Goal: Information Seeking & Learning: Learn about a topic

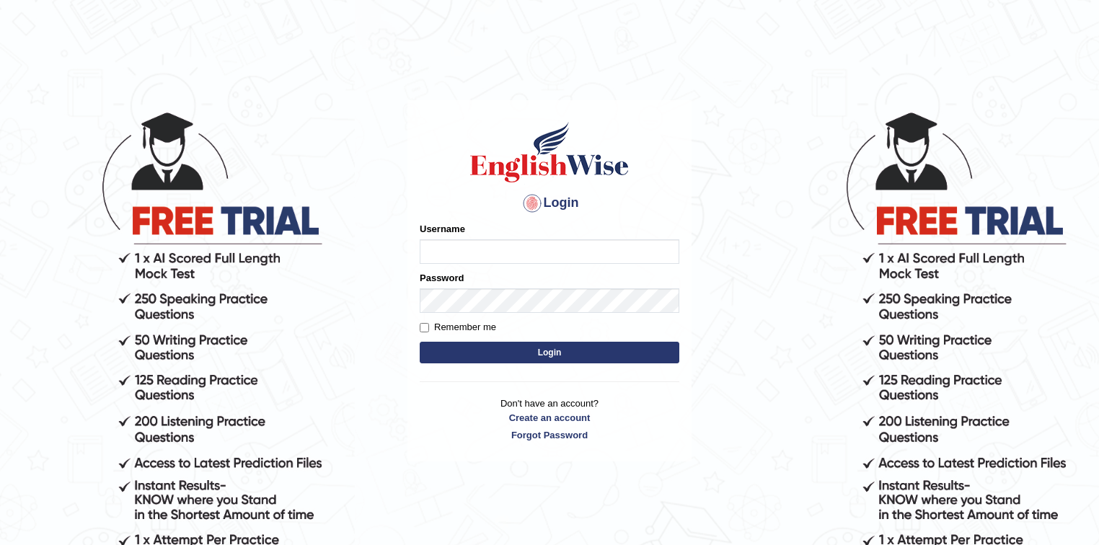
type input "Sobna"
drag, startPoint x: 551, startPoint y: 349, endPoint x: 562, endPoint y: 350, distance: 11.6
click at [554, 350] on button "Login" at bounding box center [550, 353] width 260 height 22
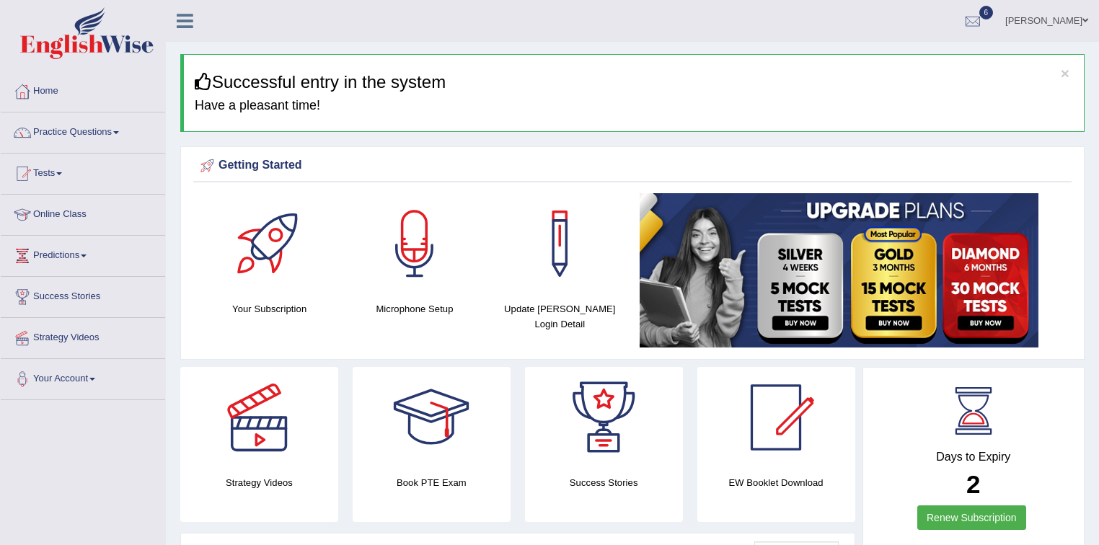
click at [119, 131] on span at bounding box center [116, 132] width 6 height 3
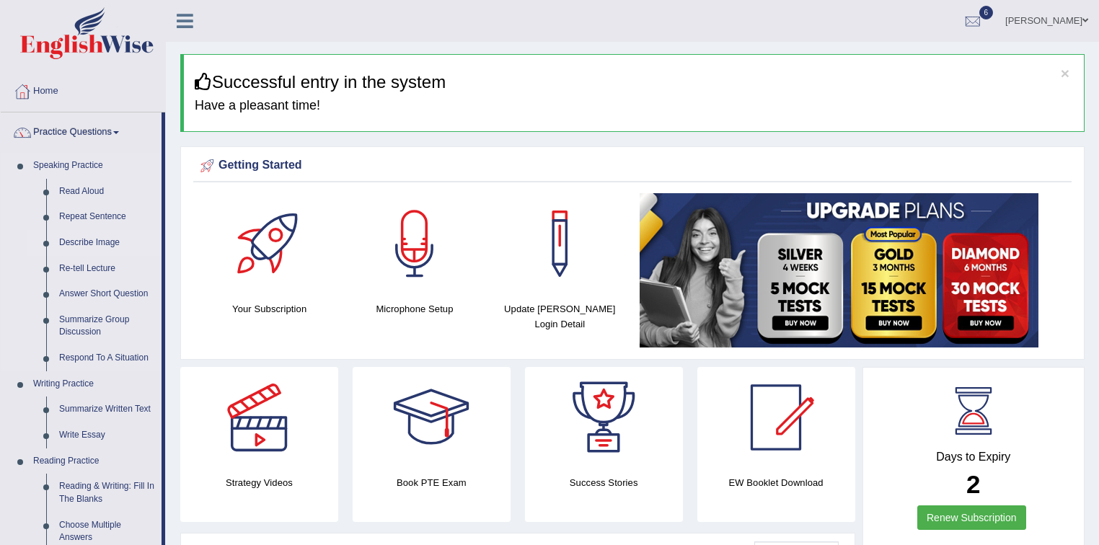
click at [107, 241] on link "Describe Image" at bounding box center [107, 243] width 109 height 26
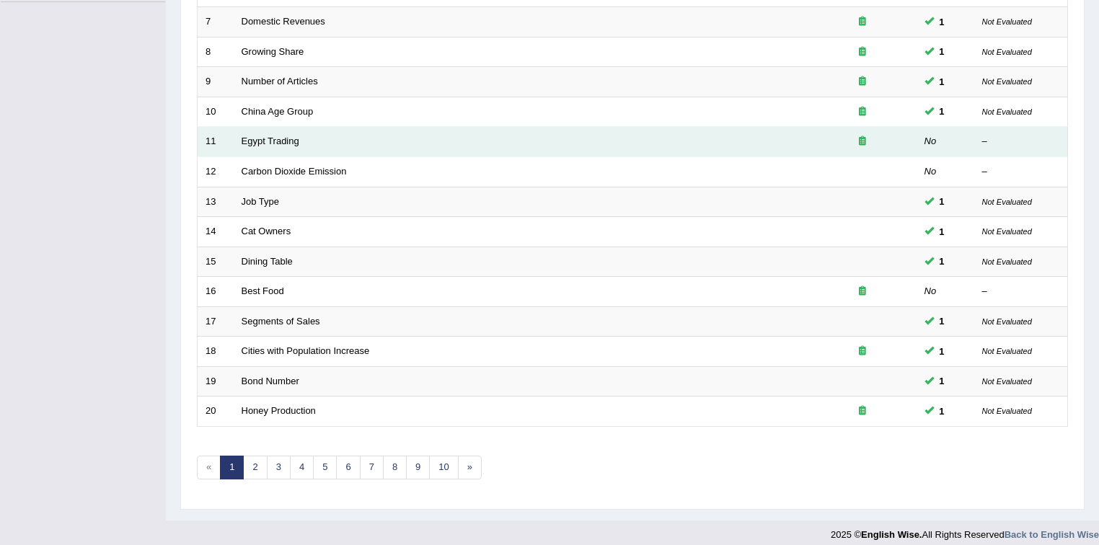
scroll to position [405, 0]
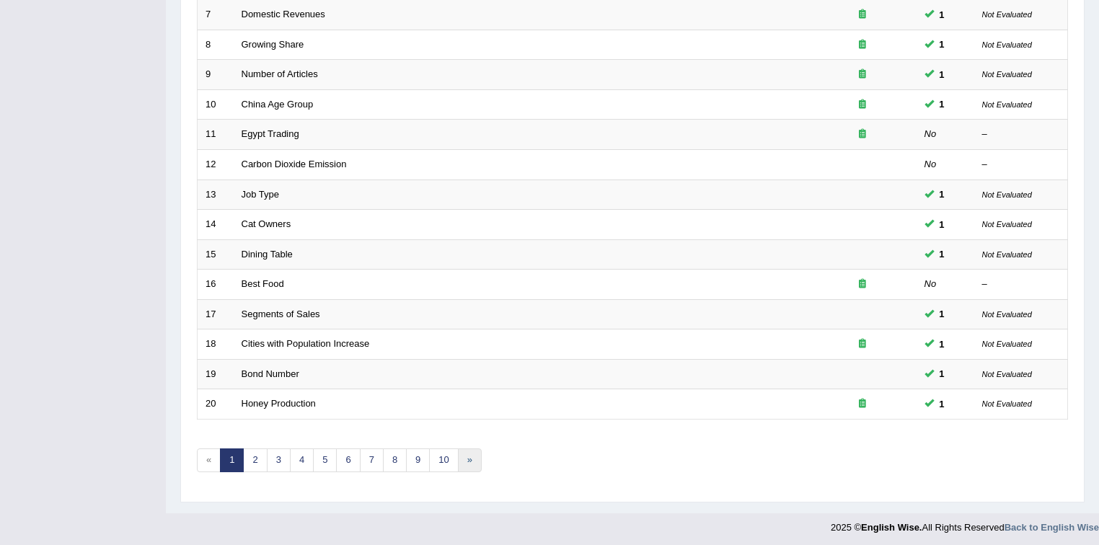
click at [465, 454] on link "»" at bounding box center [470, 460] width 24 height 24
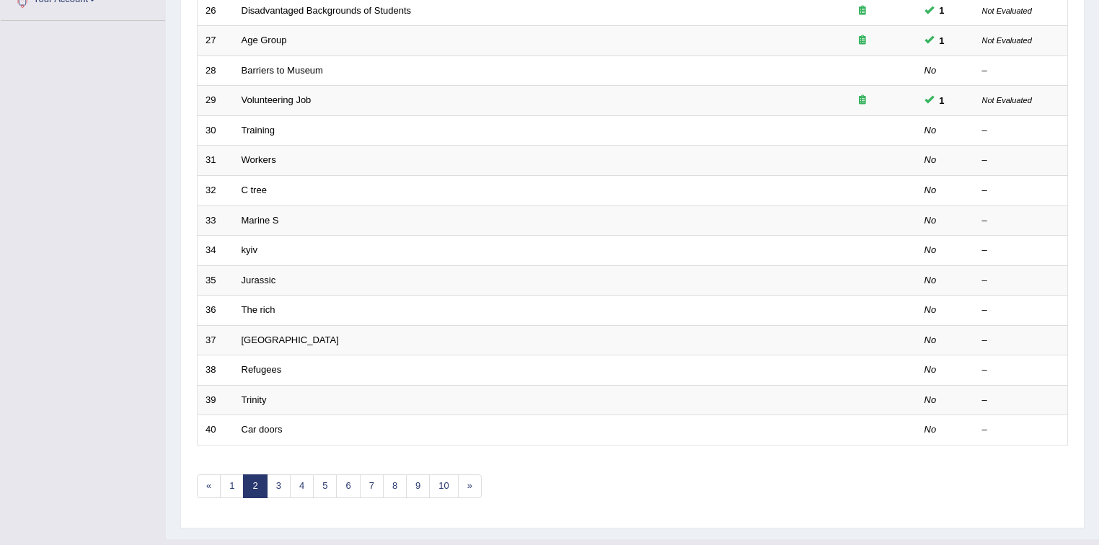
scroll to position [404, 0]
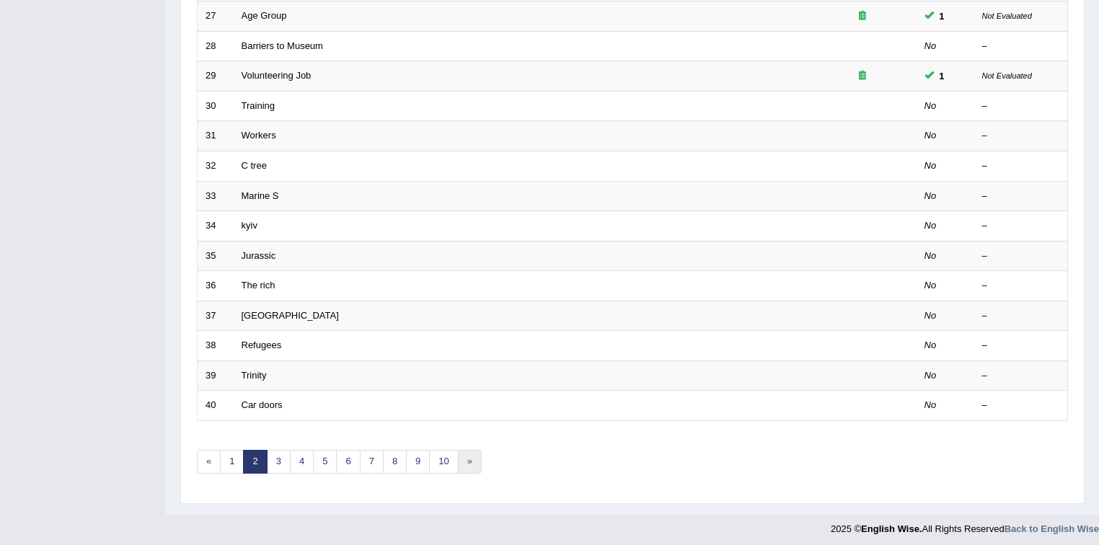
click at [465, 457] on link "»" at bounding box center [470, 462] width 24 height 24
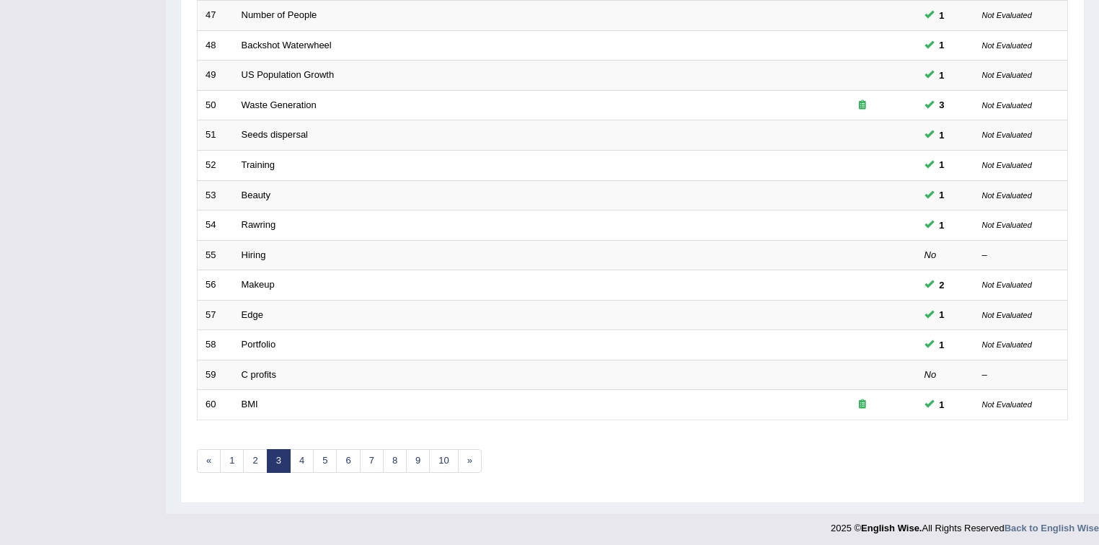
scroll to position [405, 0]
click at [324, 453] on link "5" at bounding box center [325, 460] width 24 height 24
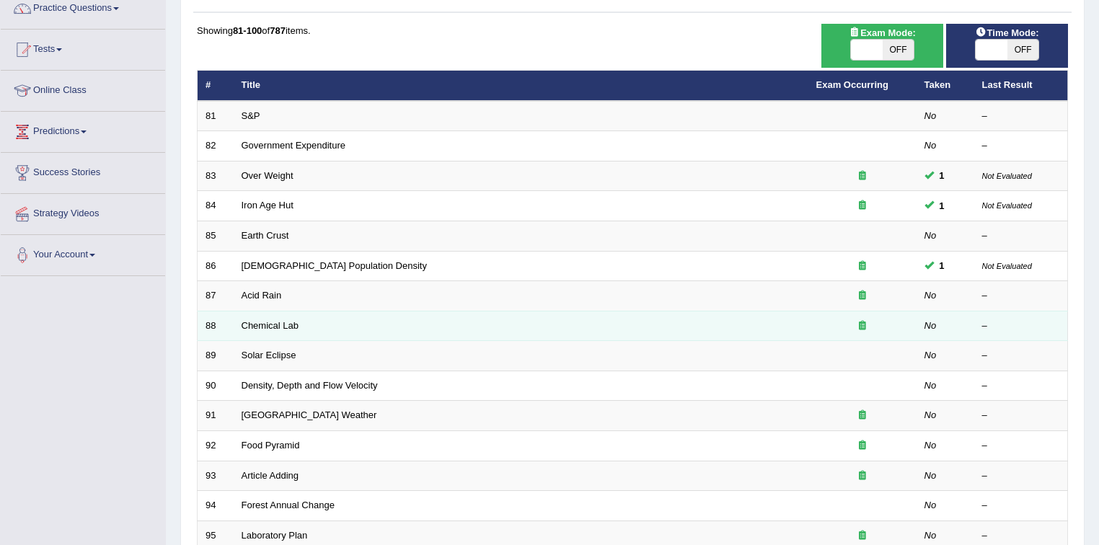
scroll to position [288, 0]
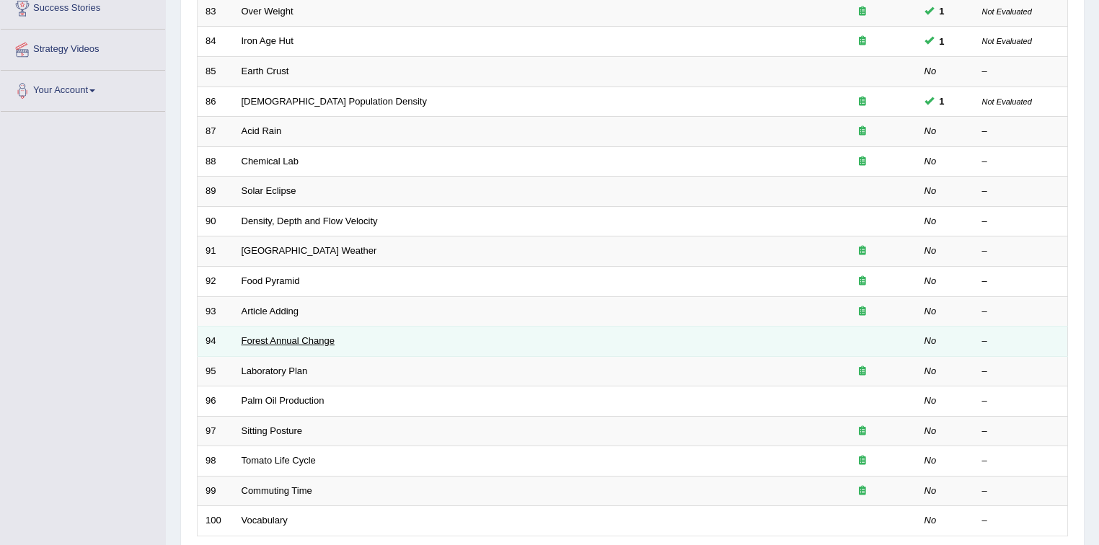
click at [294, 337] on link "Forest Annual Change" at bounding box center [288, 340] width 93 height 11
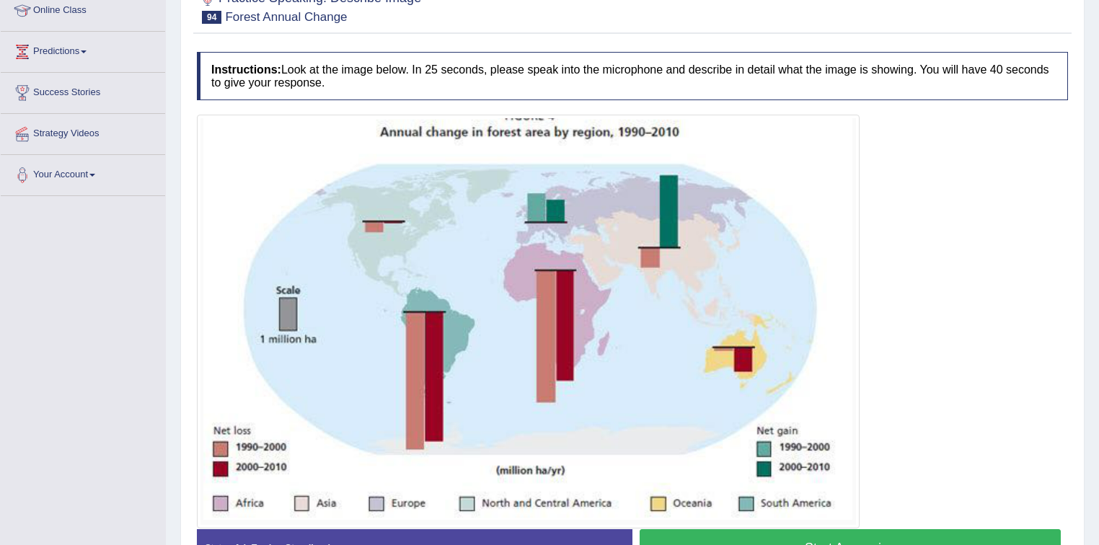
scroll to position [231, 0]
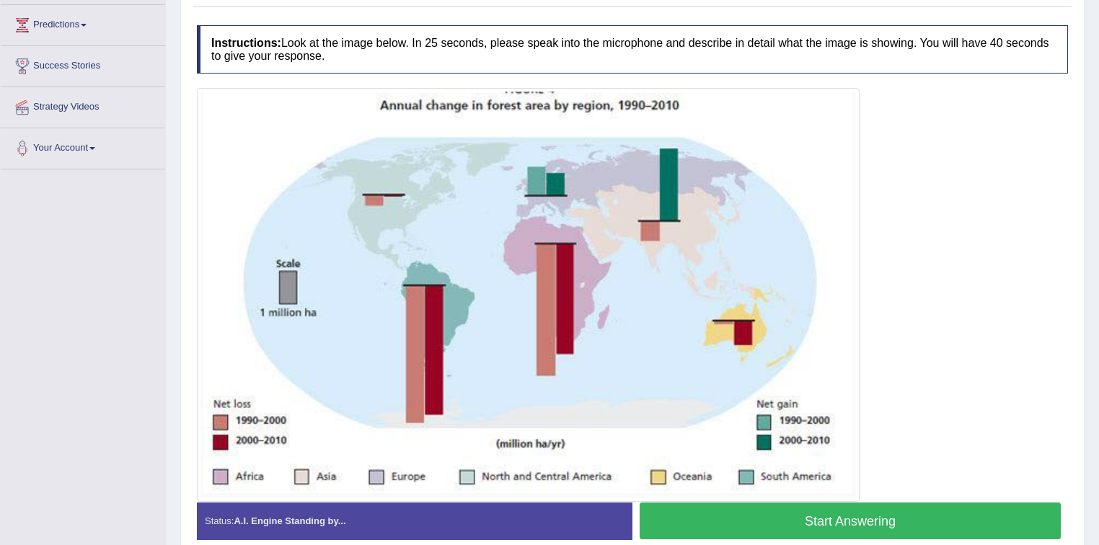
click at [828, 516] on button "Start Answering" at bounding box center [850, 521] width 421 height 37
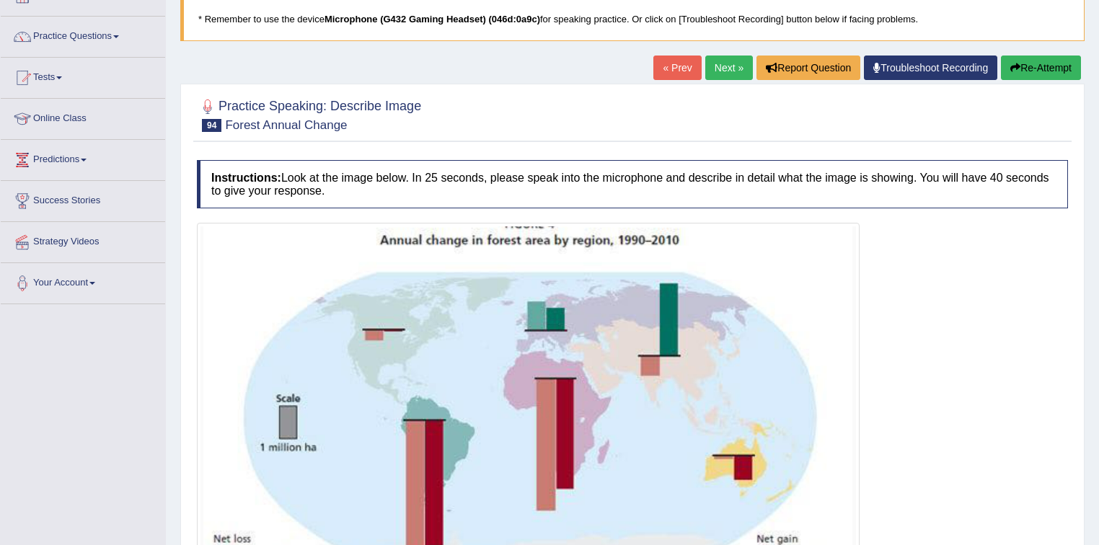
scroll to position [50, 0]
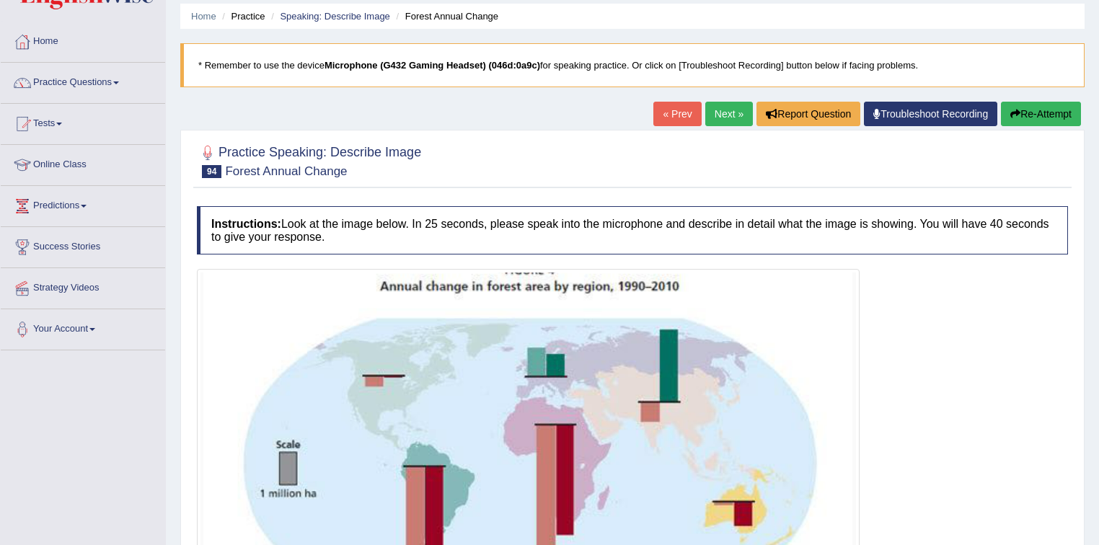
click at [1042, 113] on button "Re-Attempt" at bounding box center [1041, 114] width 80 height 25
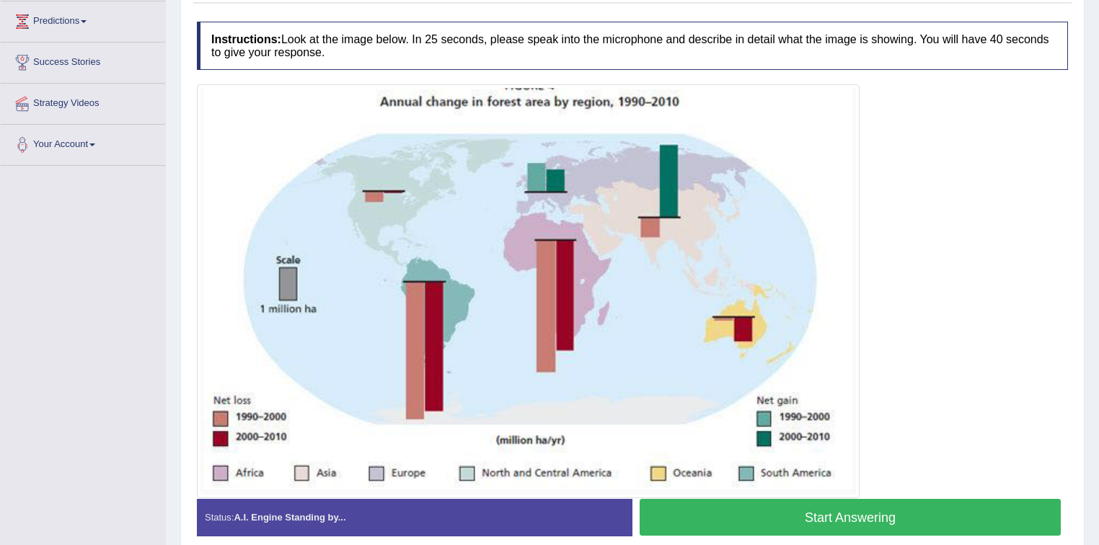
scroll to position [280, 0]
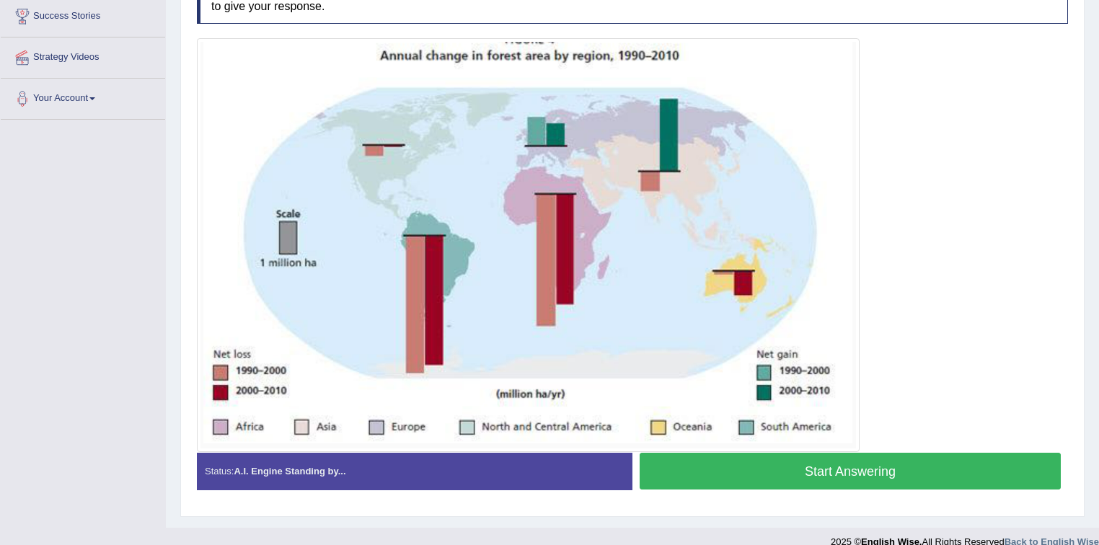
click at [841, 469] on button "Start Answering" at bounding box center [850, 471] width 421 height 37
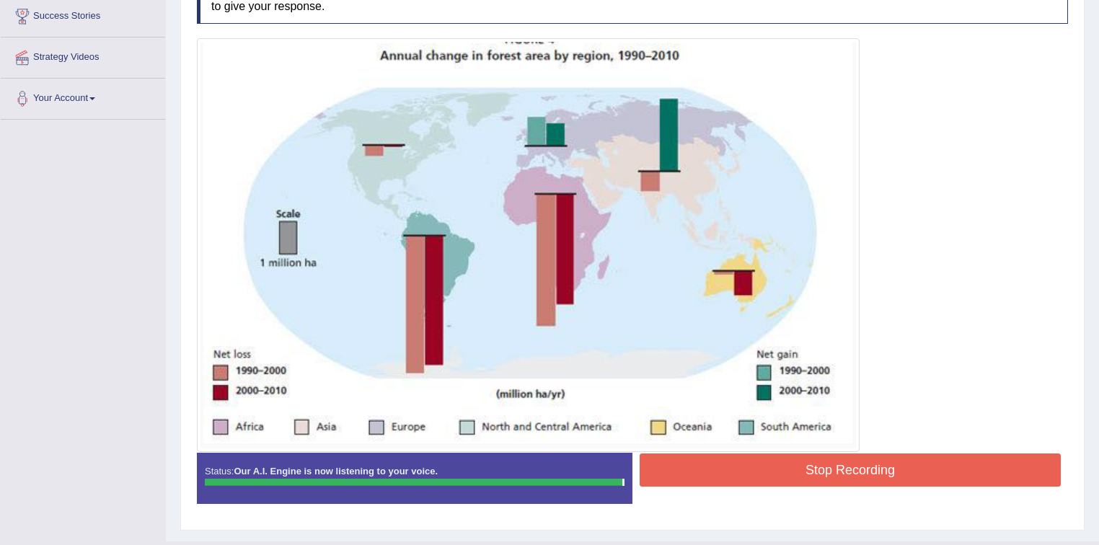
click at [819, 466] on div "Instructions: Look at the image below. In 25 seconds, please speak into the mic…" at bounding box center [632, 245] width 878 height 554
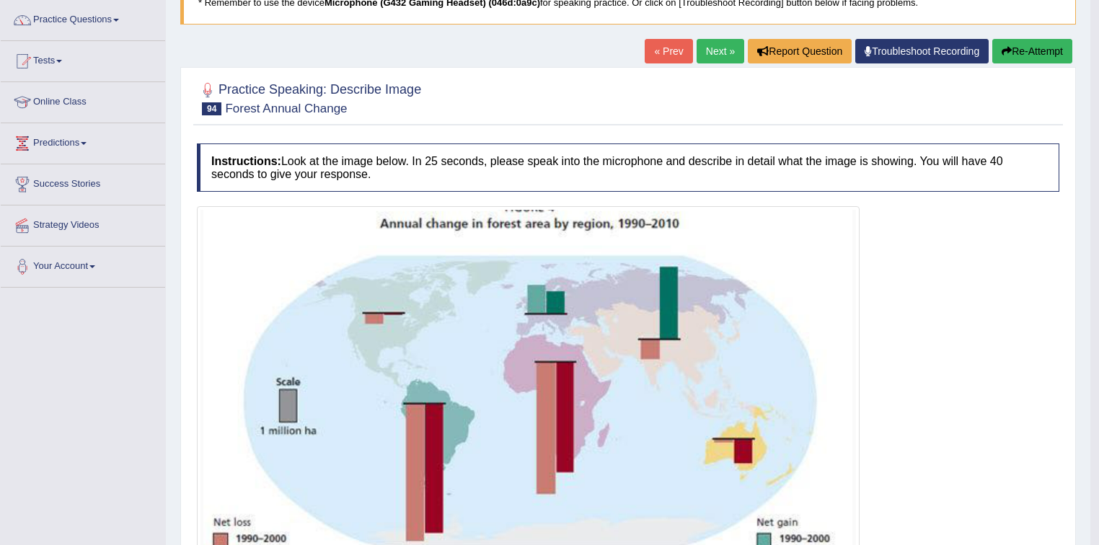
scroll to position [0, 0]
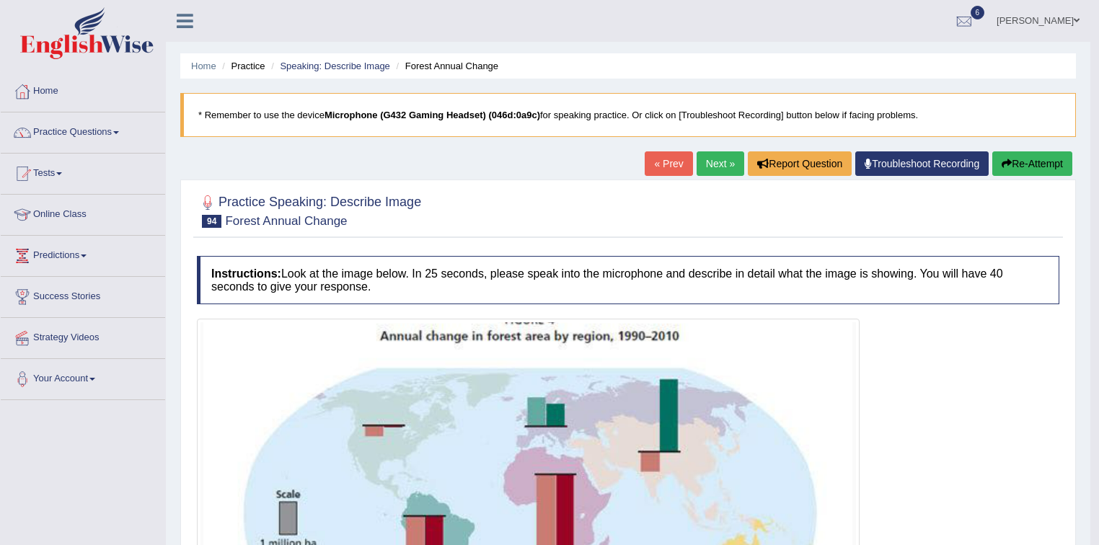
click at [720, 169] on link "Next »" at bounding box center [721, 163] width 48 height 25
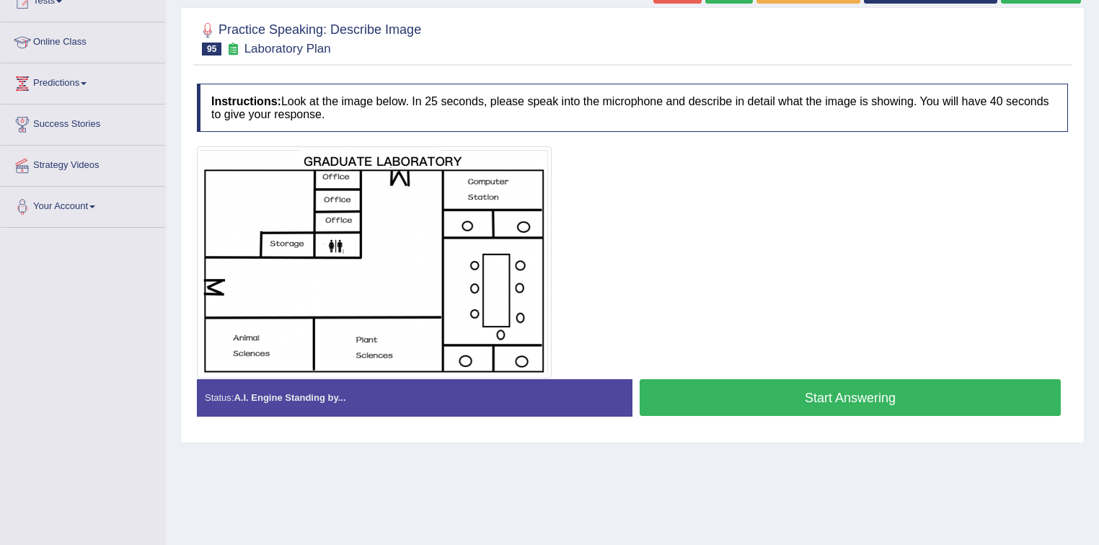
scroll to position [173, 0]
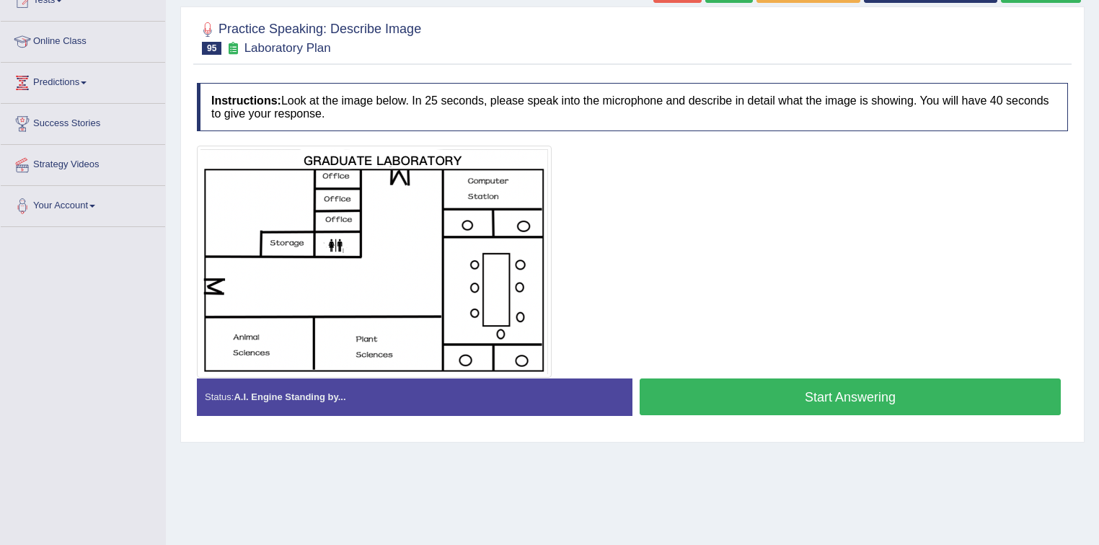
click at [845, 396] on button "Start Answering" at bounding box center [850, 397] width 421 height 37
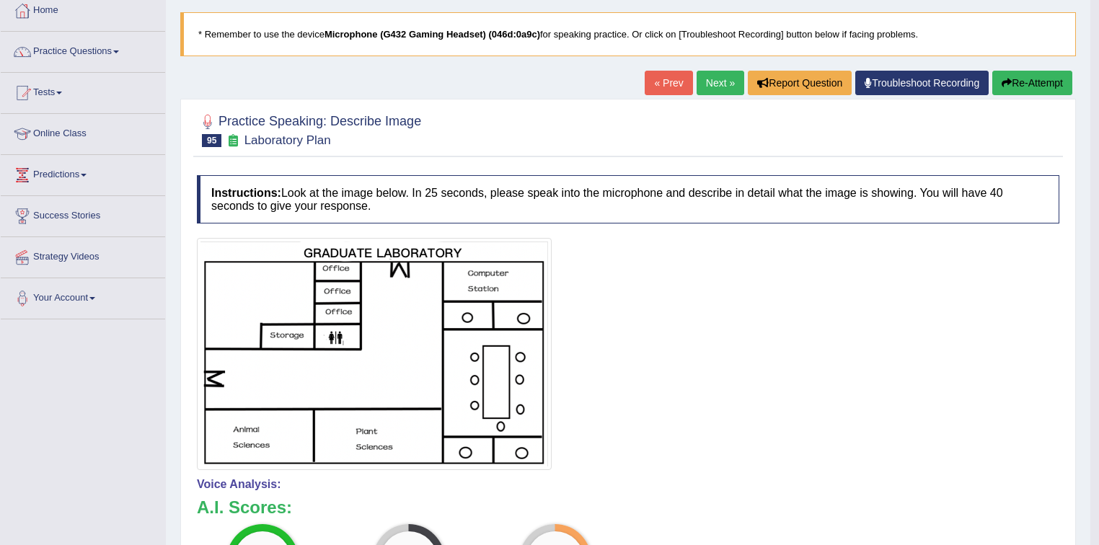
scroll to position [0, 0]
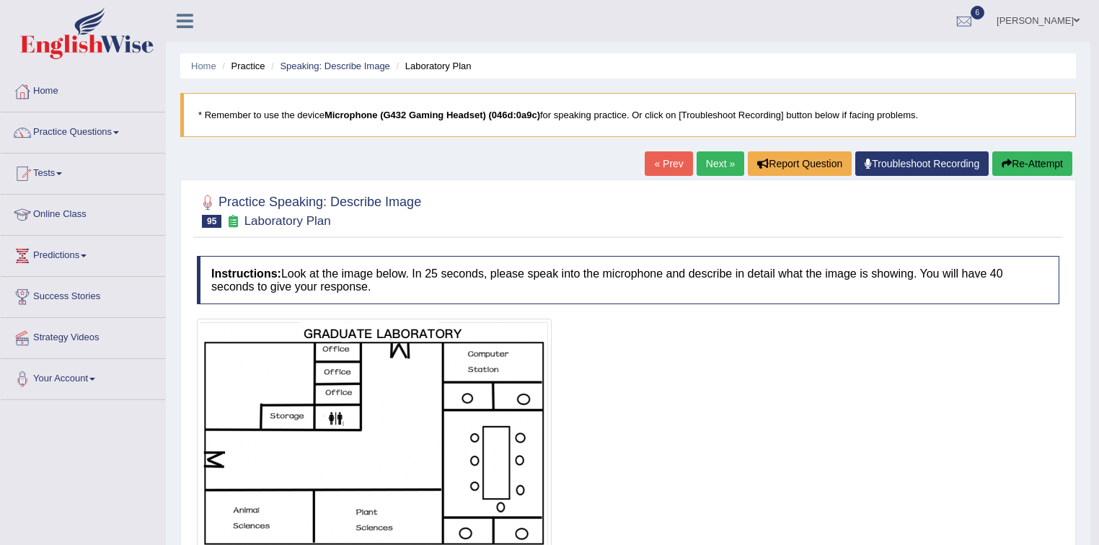
click at [709, 164] on link "Next »" at bounding box center [721, 163] width 48 height 25
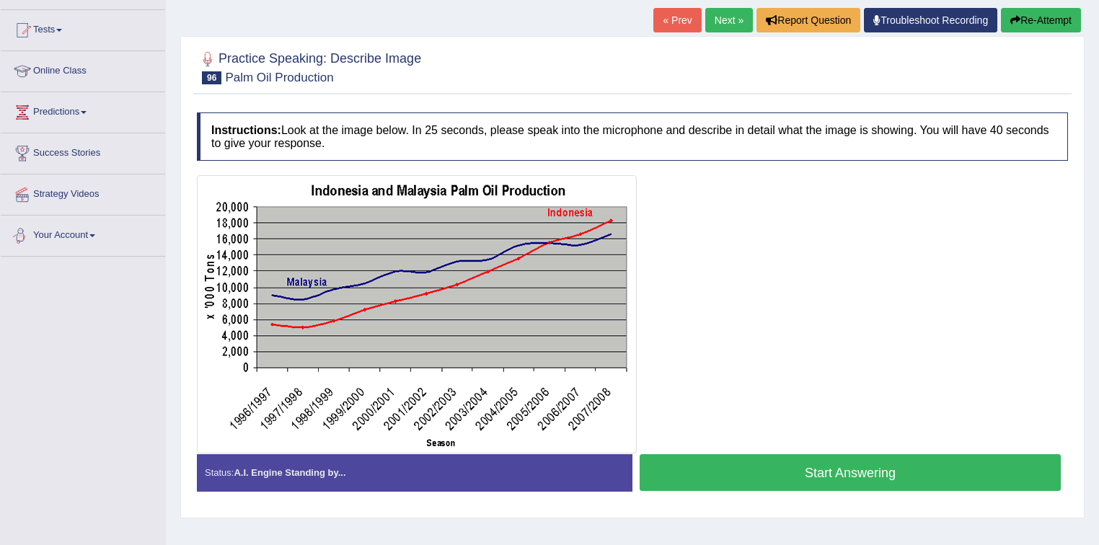
scroll to position [212, 0]
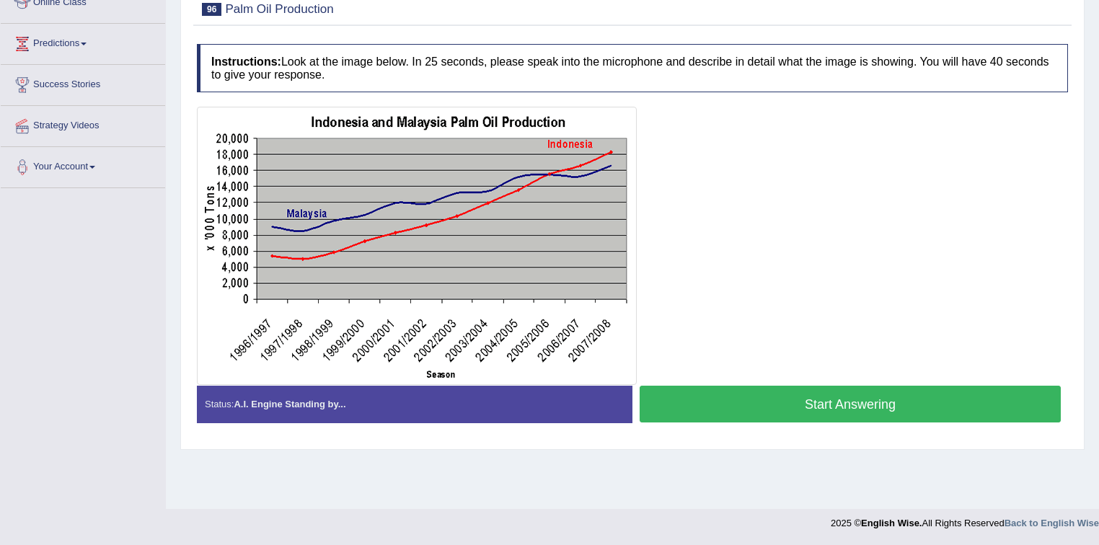
click at [842, 404] on button "Start Answering" at bounding box center [850, 404] width 421 height 37
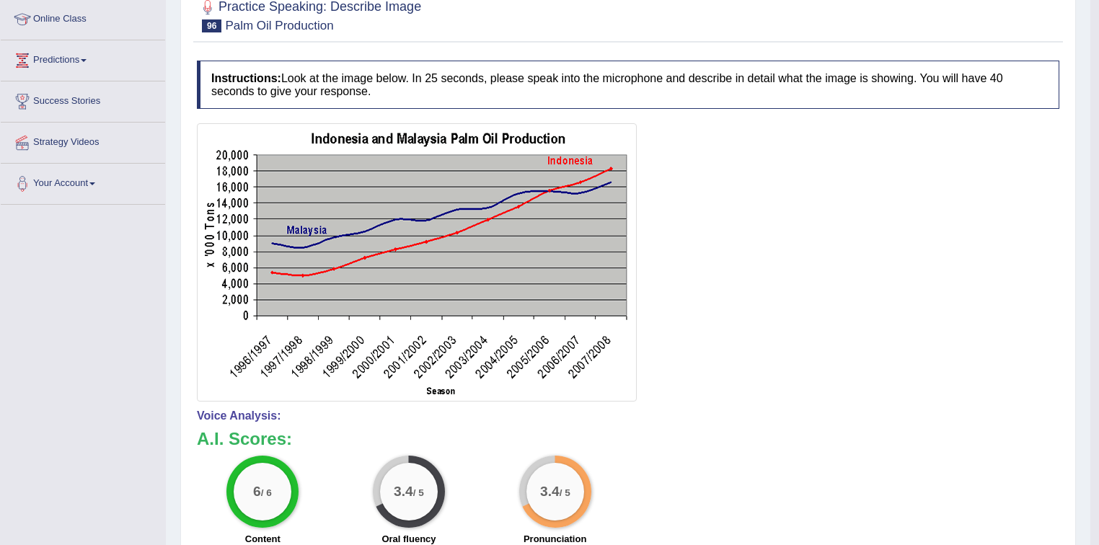
scroll to position [39, 0]
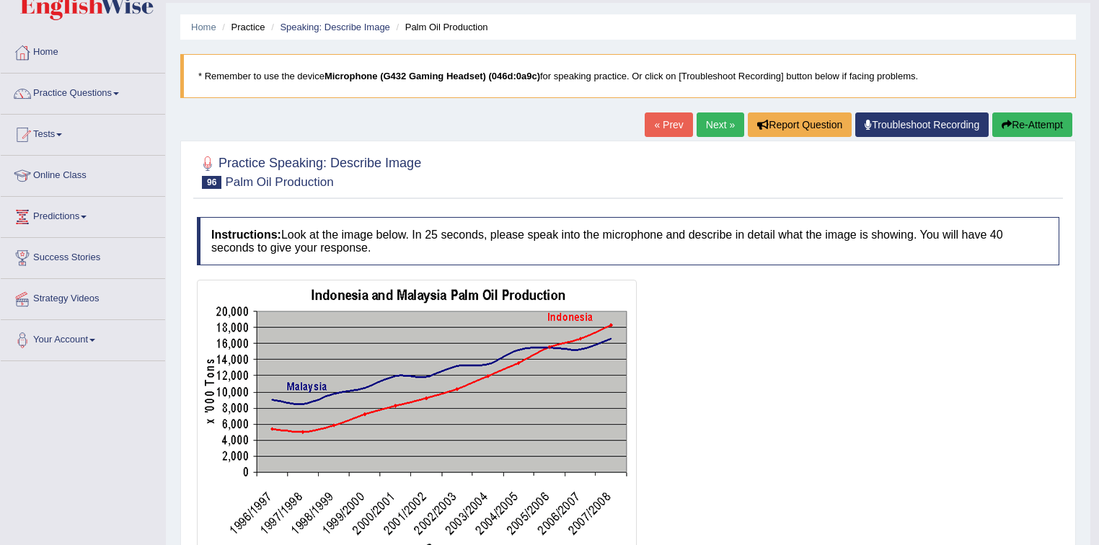
click at [721, 121] on link "Next »" at bounding box center [721, 124] width 48 height 25
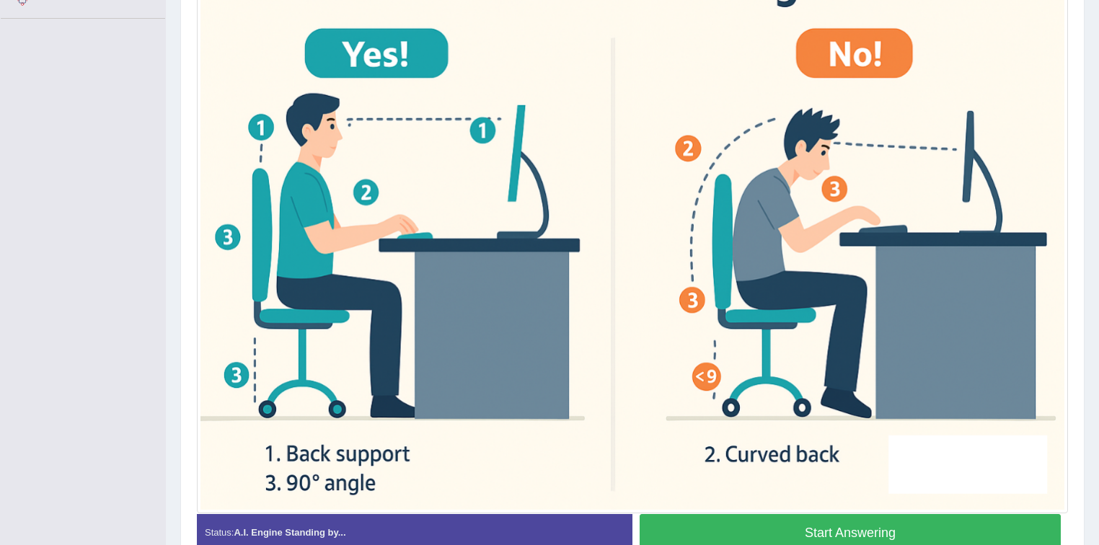
scroll to position [402, 0]
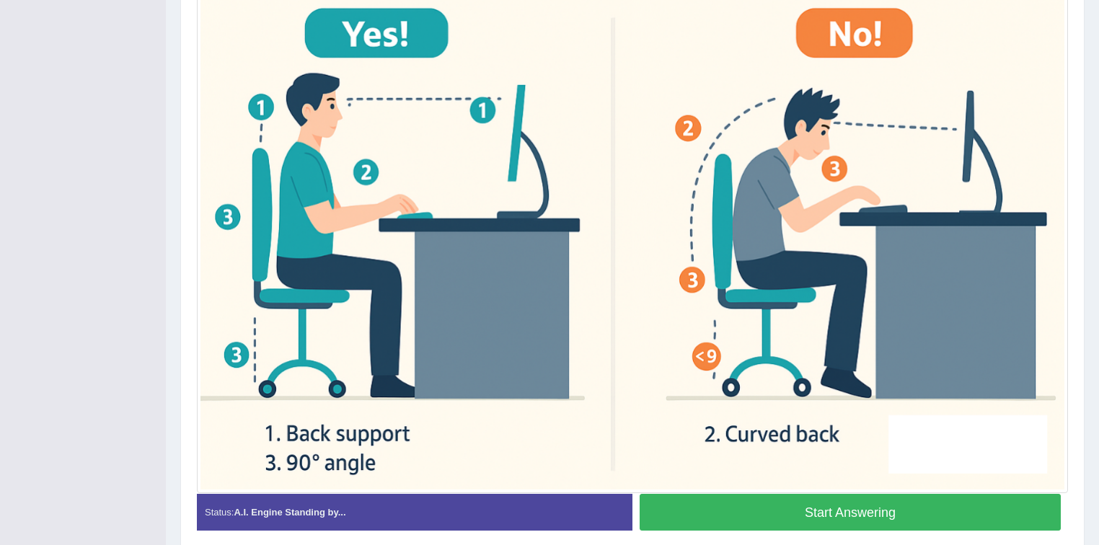
click at [811, 507] on button "Start Answering" at bounding box center [850, 512] width 421 height 37
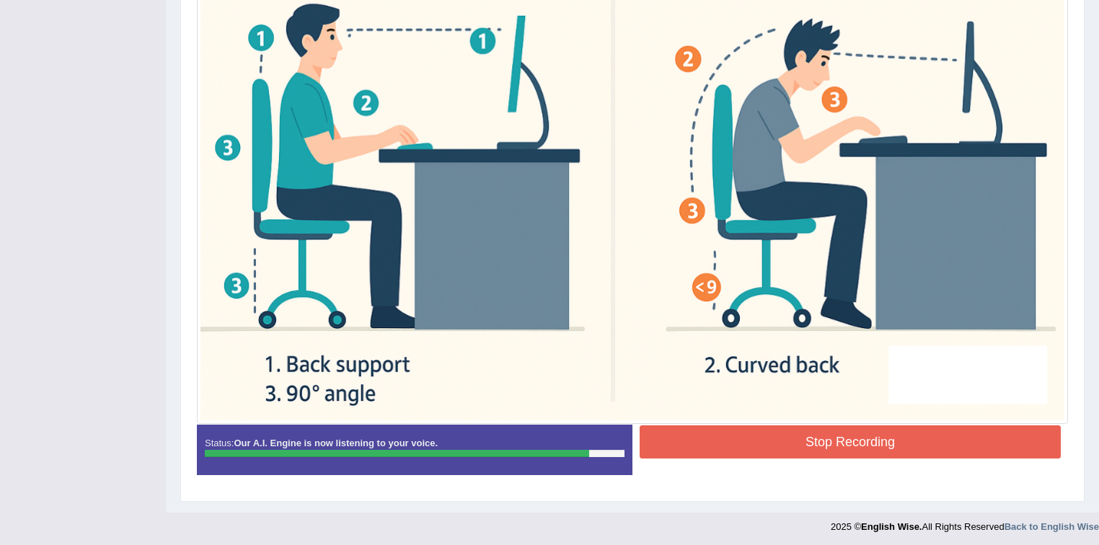
scroll to position [473, 0]
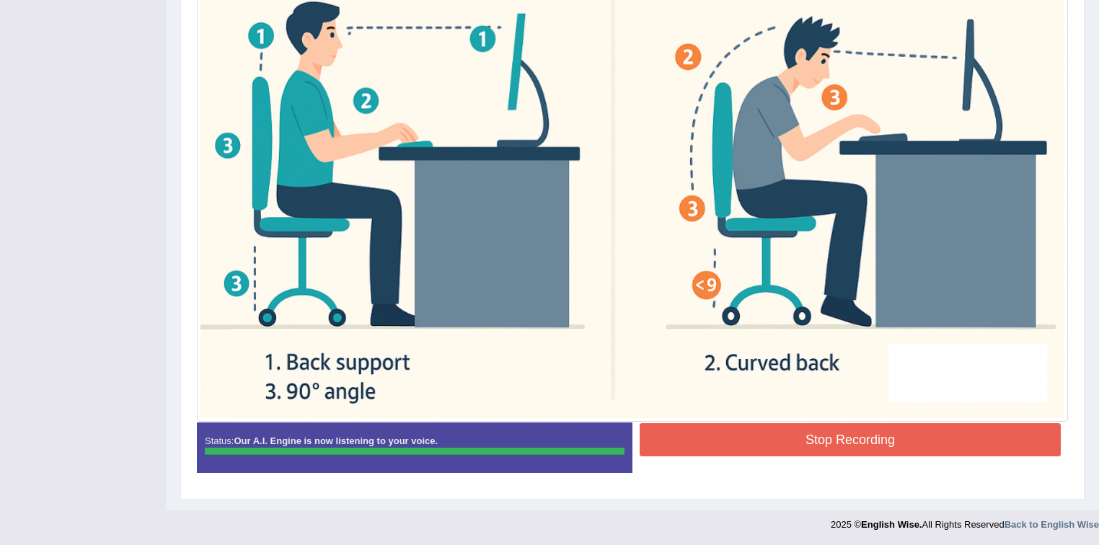
click at [818, 438] on div "Instructions: Look at the image below. In 25 seconds, please speak into the mic…" at bounding box center [632, 134] width 878 height 716
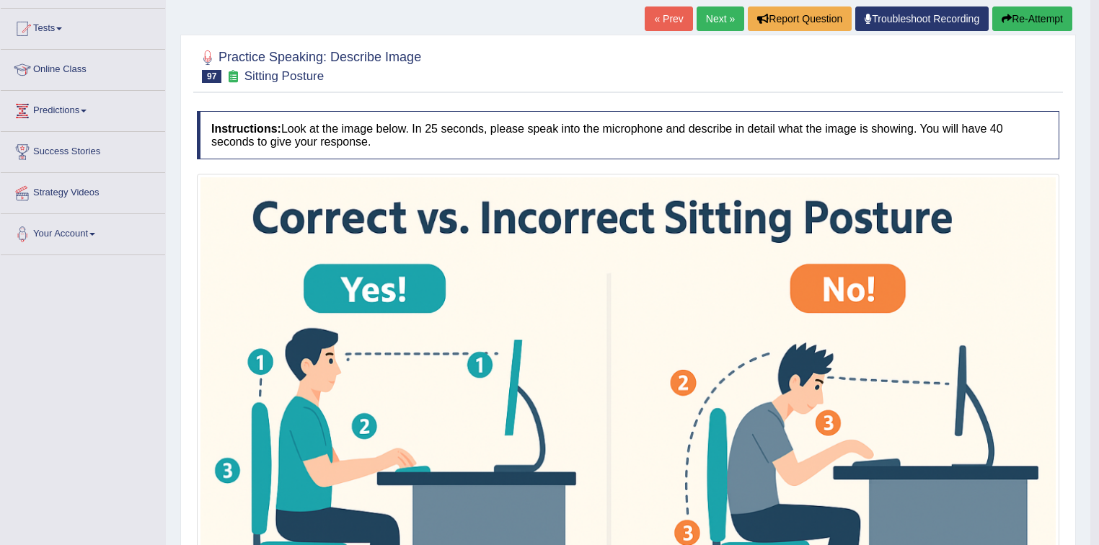
scroll to position [0, 0]
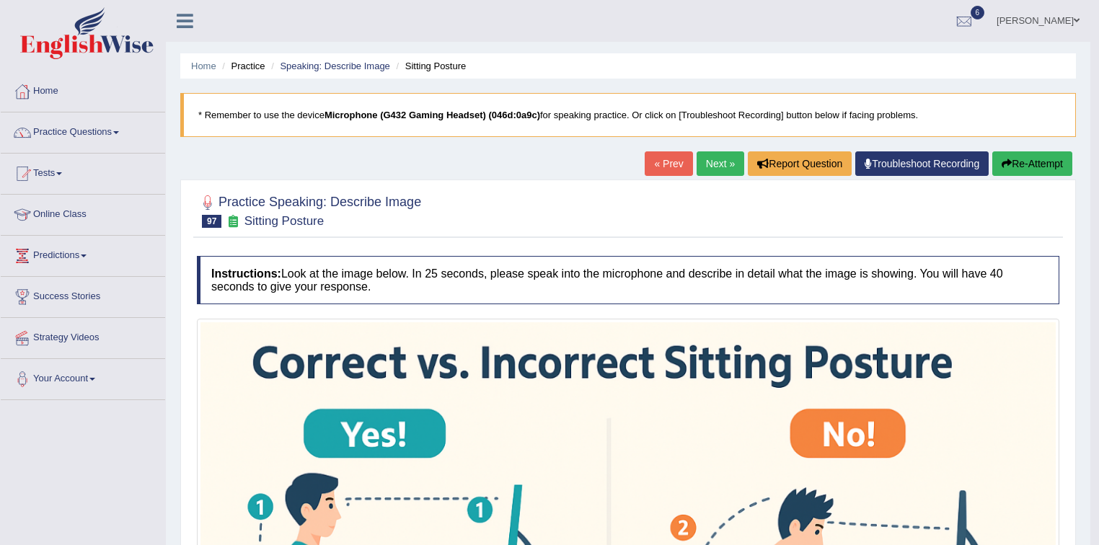
click at [709, 162] on link "Next »" at bounding box center [721, 163] width 48 height 25
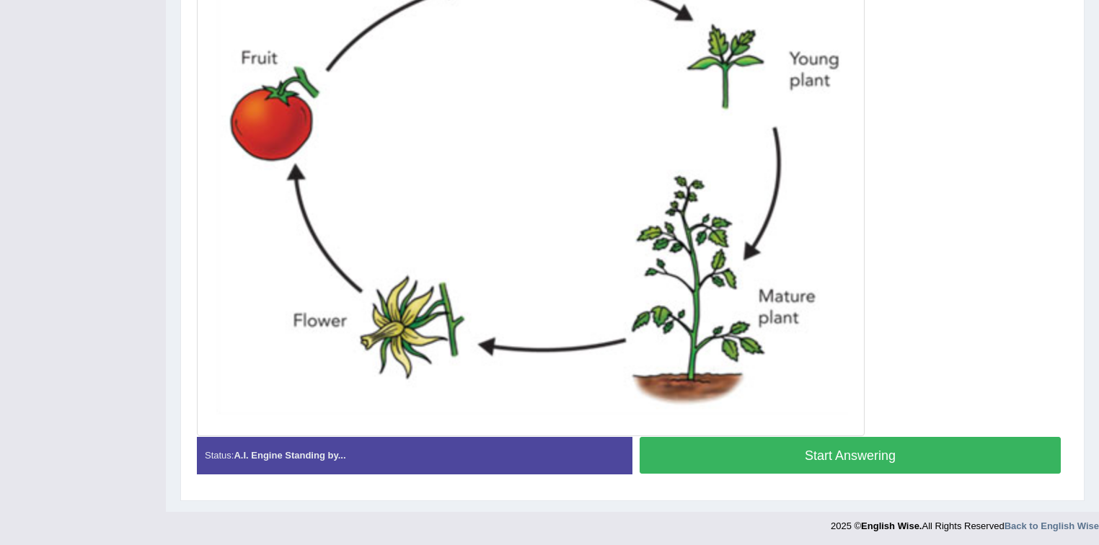
scroll to position [496, 0]
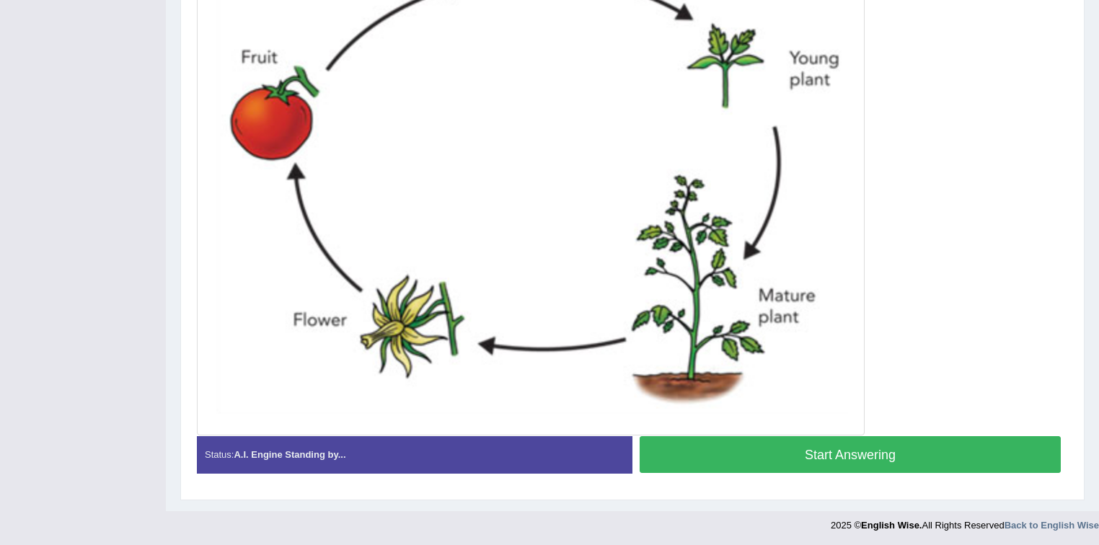
click at [812, 461] on button "Start Answering" at bounding box center [850, 454] width 421 height 37
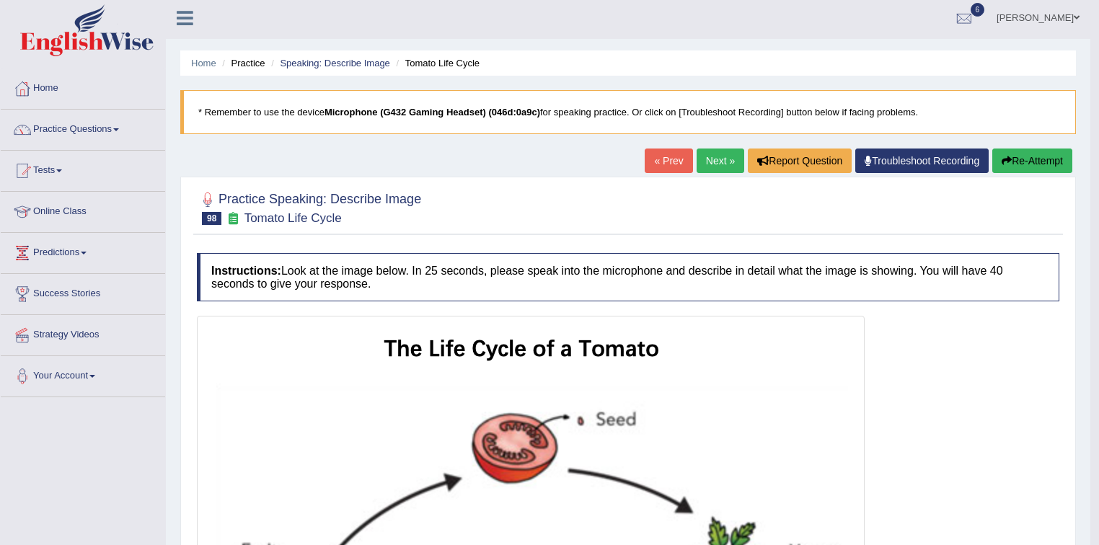
scroll to position [0, 0]
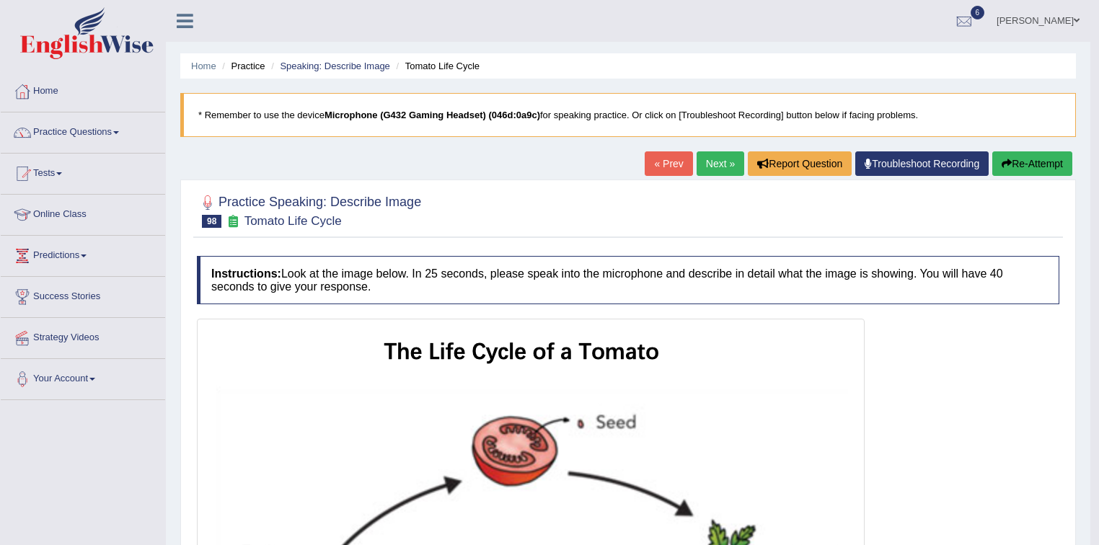
click at [713, 160] on link "Next »" at bounding box center [721, 163] width 48 height 25
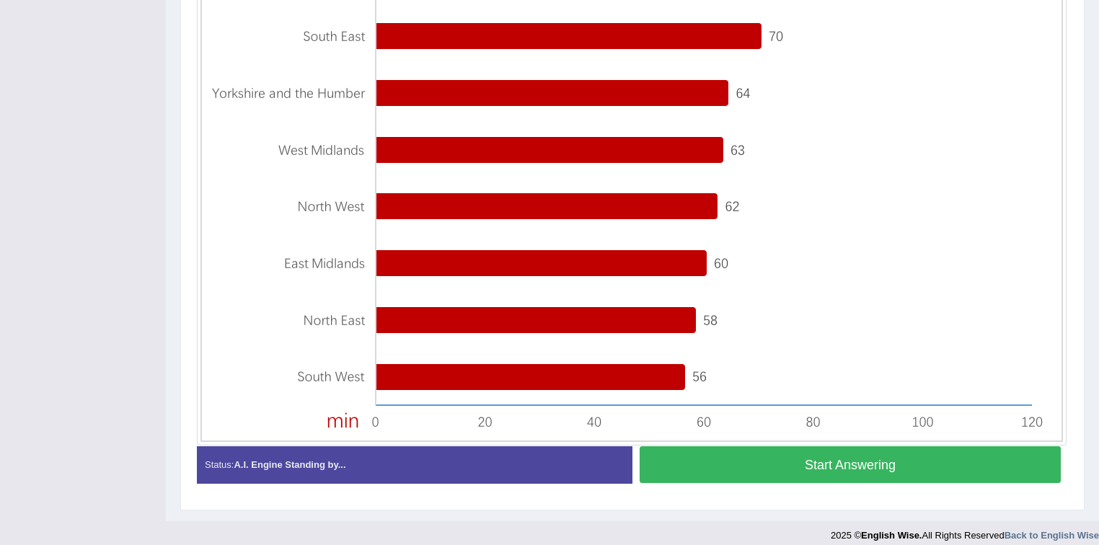
scroll to position [503, 0]
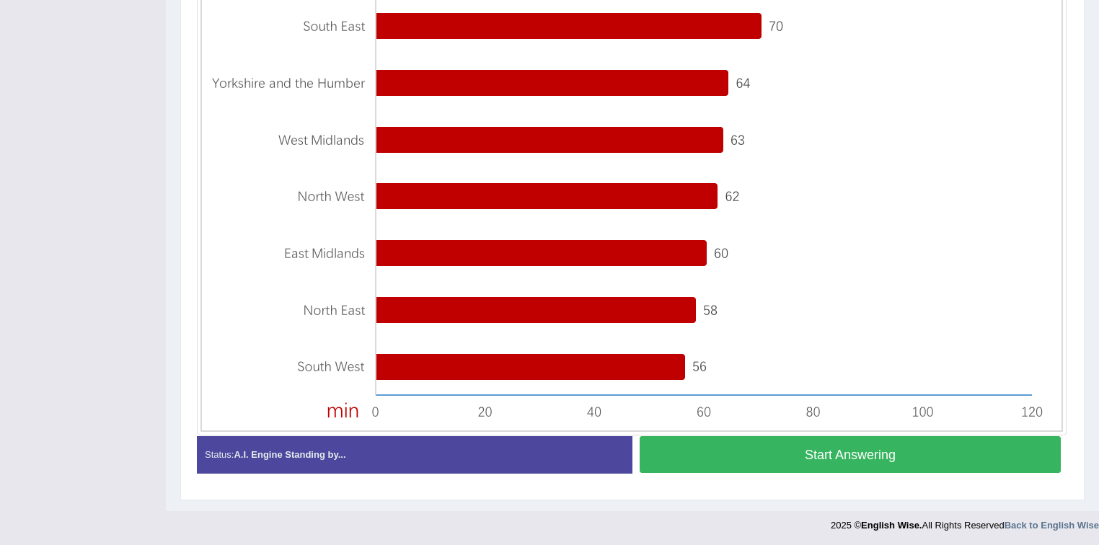
click at [813, 454] on button "Start Answering" at bounding box center [850, 454] width 421 height 37
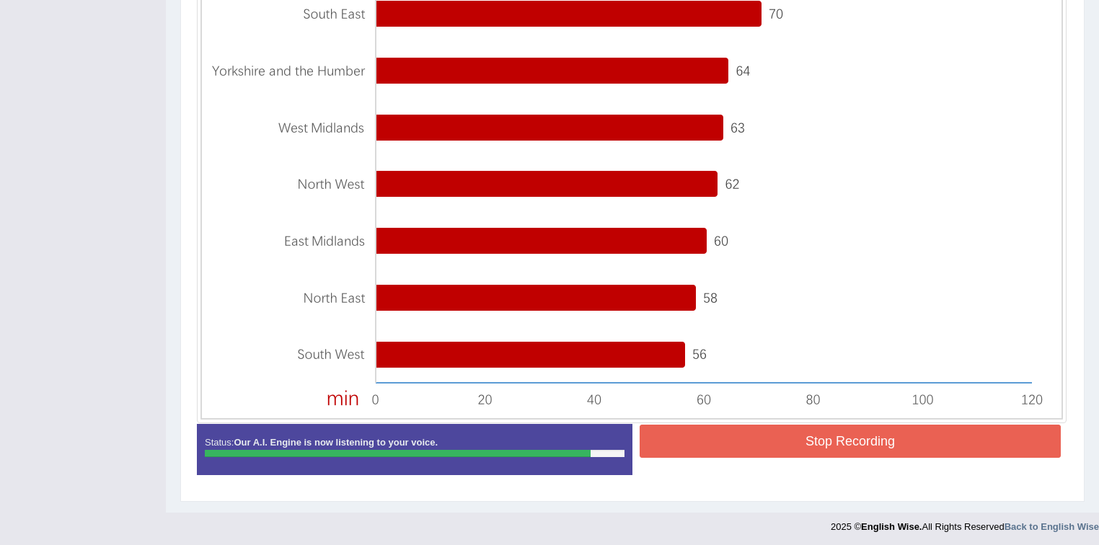
scroll to position [516, 0]
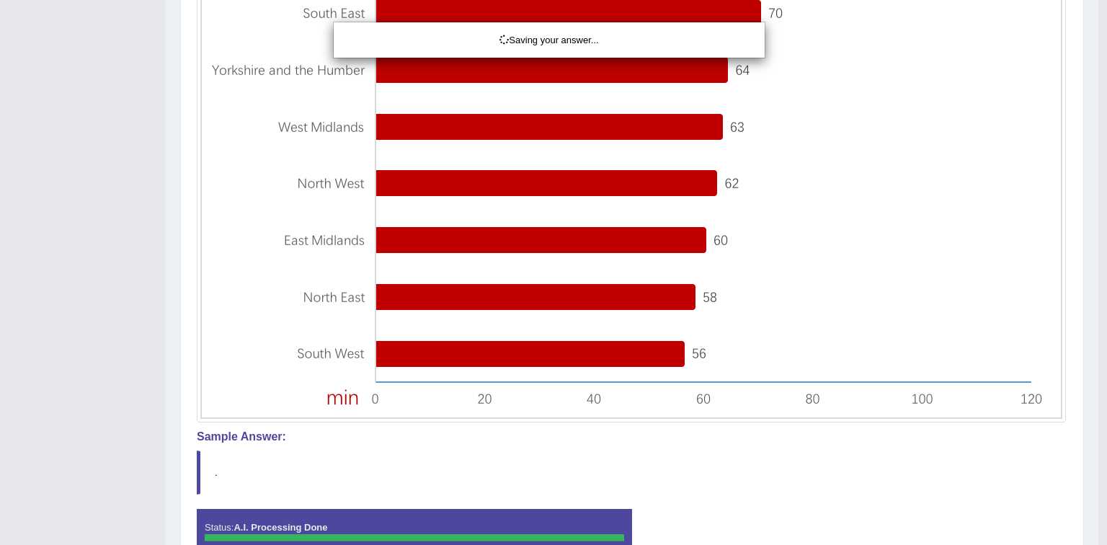
click at [846, 438] on div "Saving your answer..." at bounding box center [553, 272] width 1107 height 545
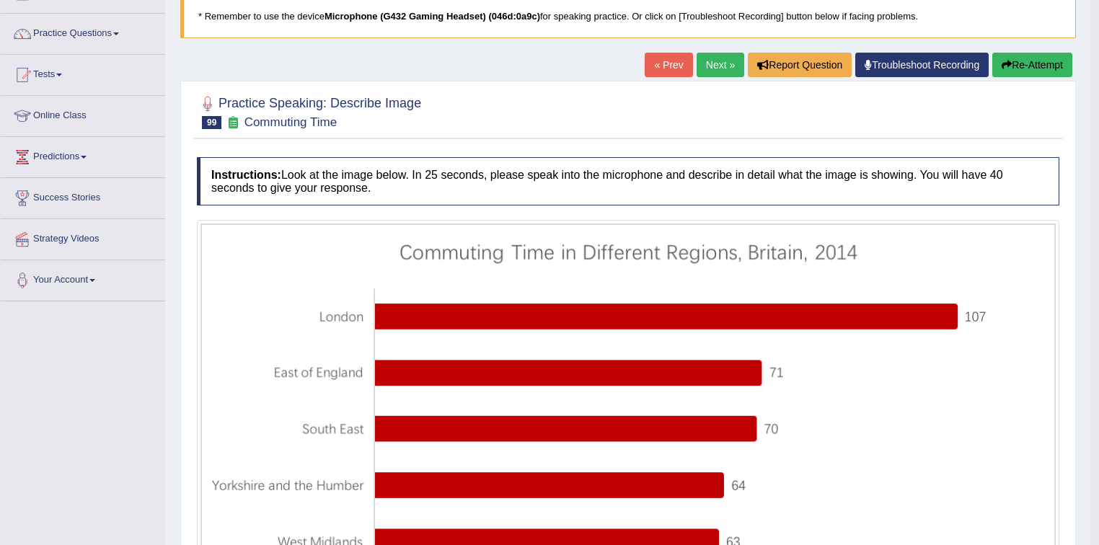
scroll to position [0, 0]
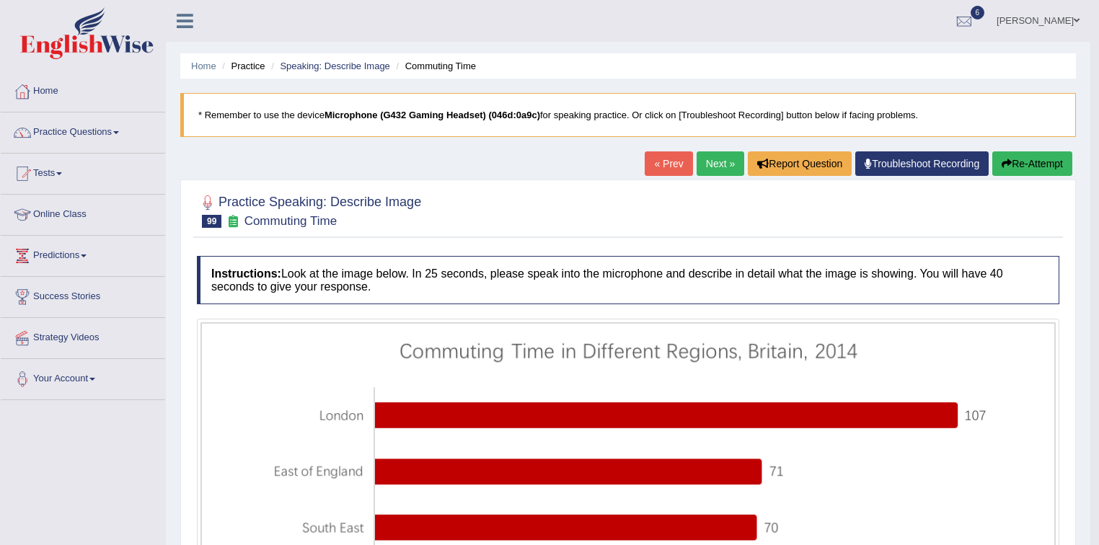
click at [1019, 158] on button "Re-Attempt" at bounding box center [1032, 163] width 80 height 25
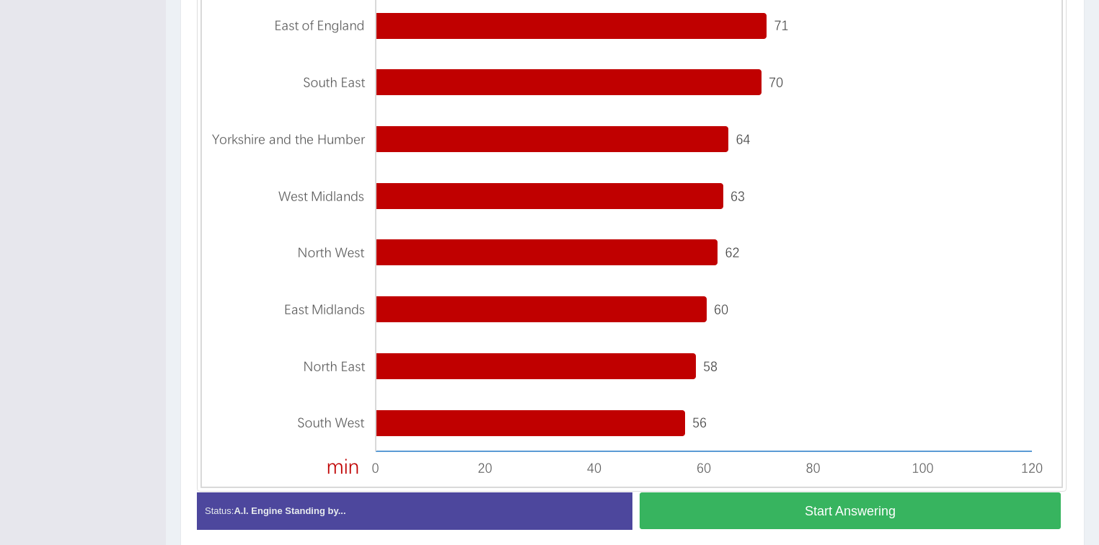
scroll to position [521, 0]
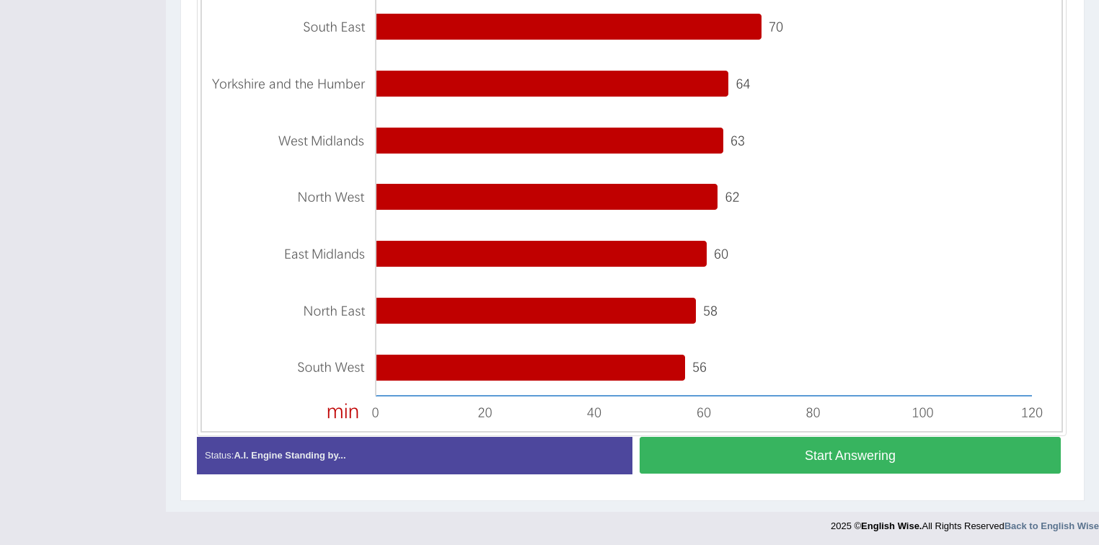
click at [838, 454] on button "Start Answering" at bounding box center [850, 455] width 421 height 37
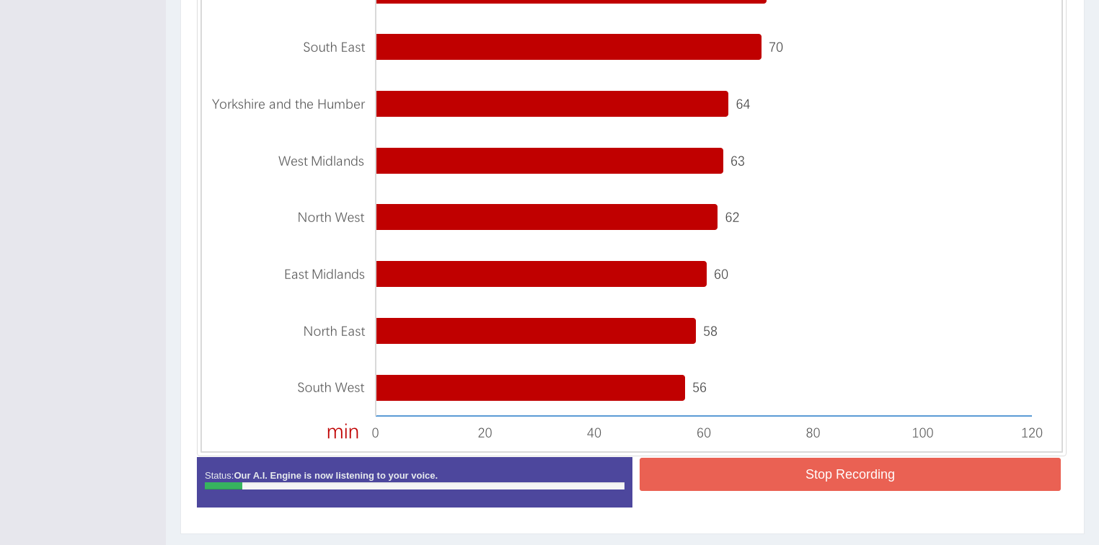
scroll to position [524, 0]
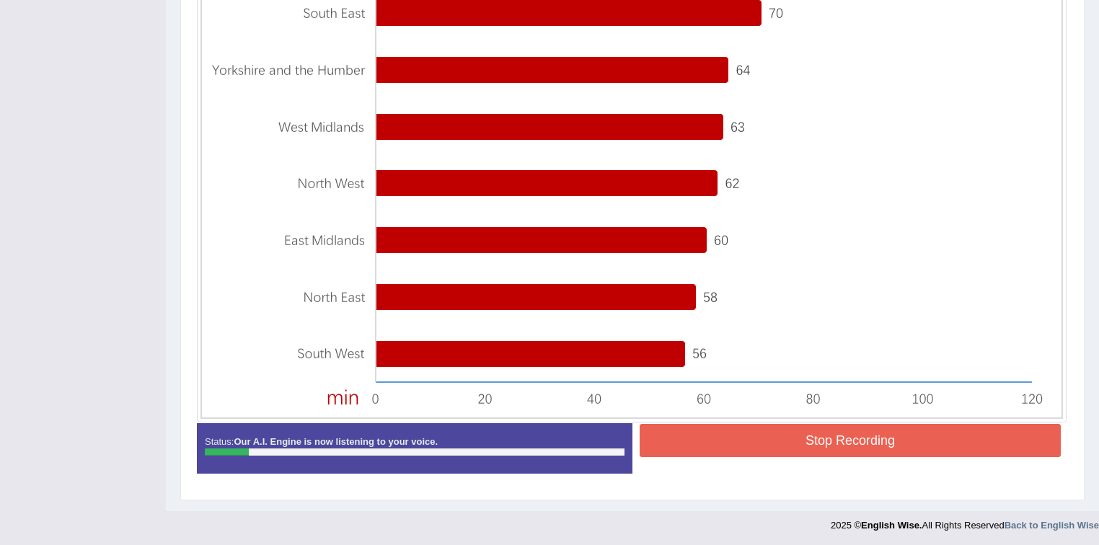
click at [854, 441] on button "Stop Recording" at bounding box center [850, 440] width 421 height 33
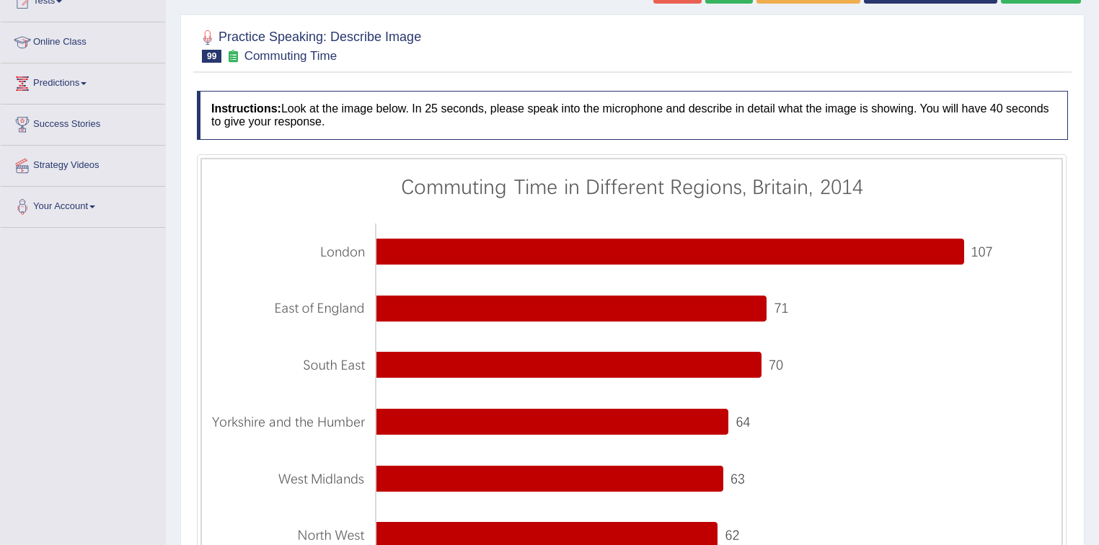
scroll to position [148, 0]
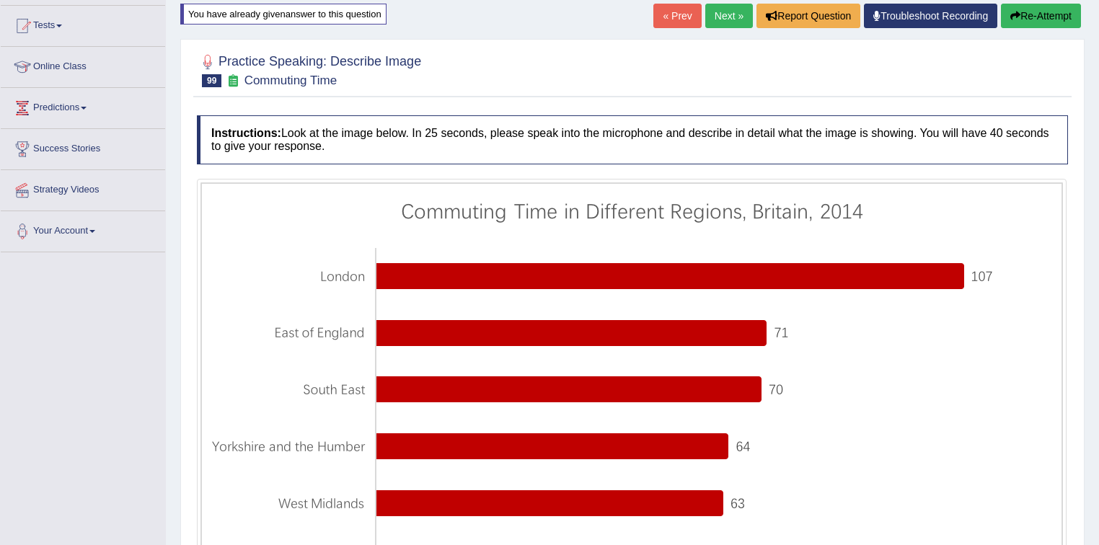
click at [1034, 15] on button "Re-Attempt" at bounding box center [1041, 16] width 80 height 25
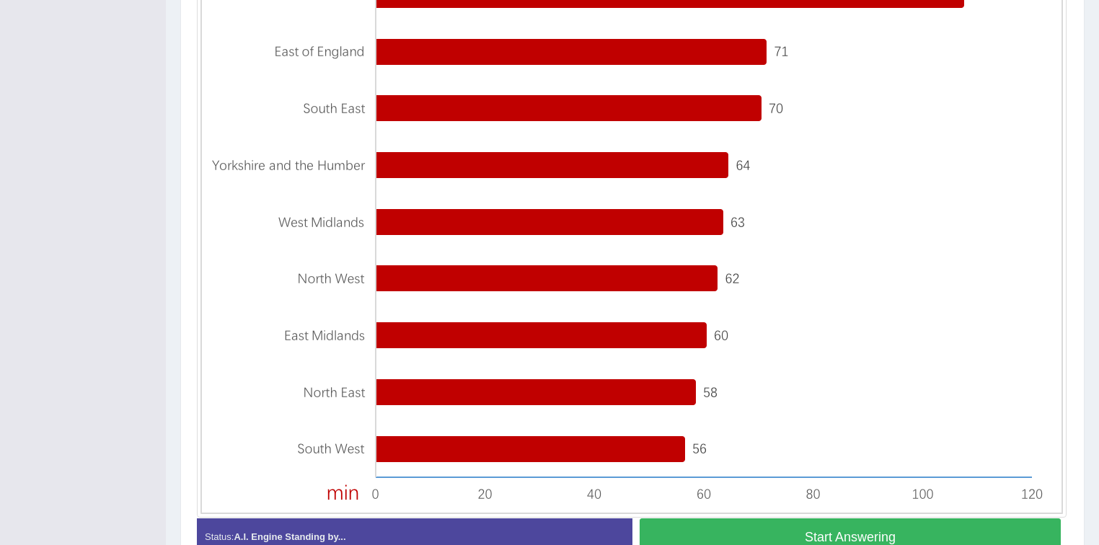
scroll to position [521, 0]
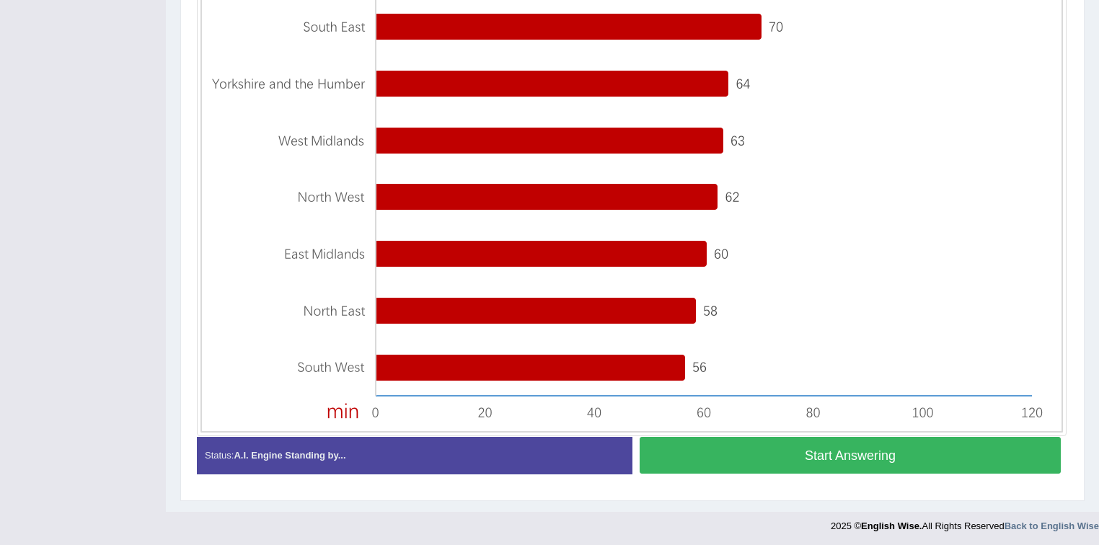
click at [731, 464] on button "Start Answering" at bounding box center [850, 455] width 421 height 37
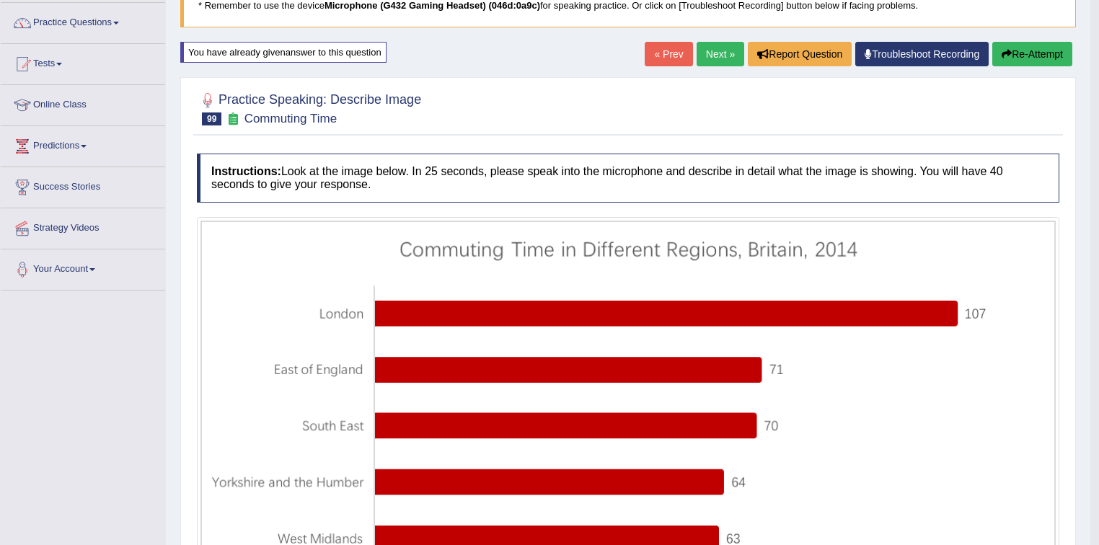
scroll to position [0, 0]
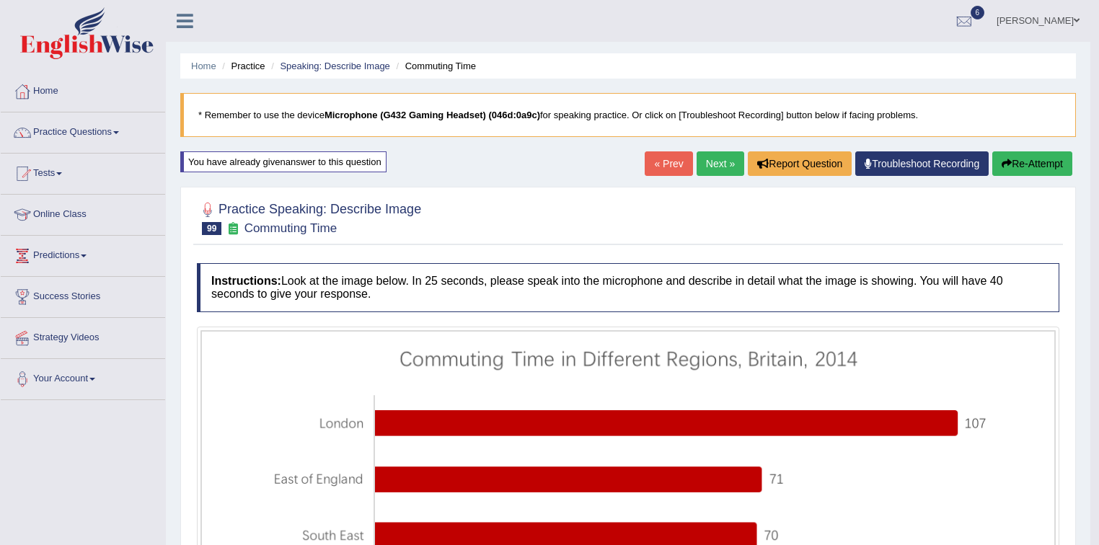
click at [121, 130] on link "Practice Questions" at bounding box center [83, 130] width 164 height 36
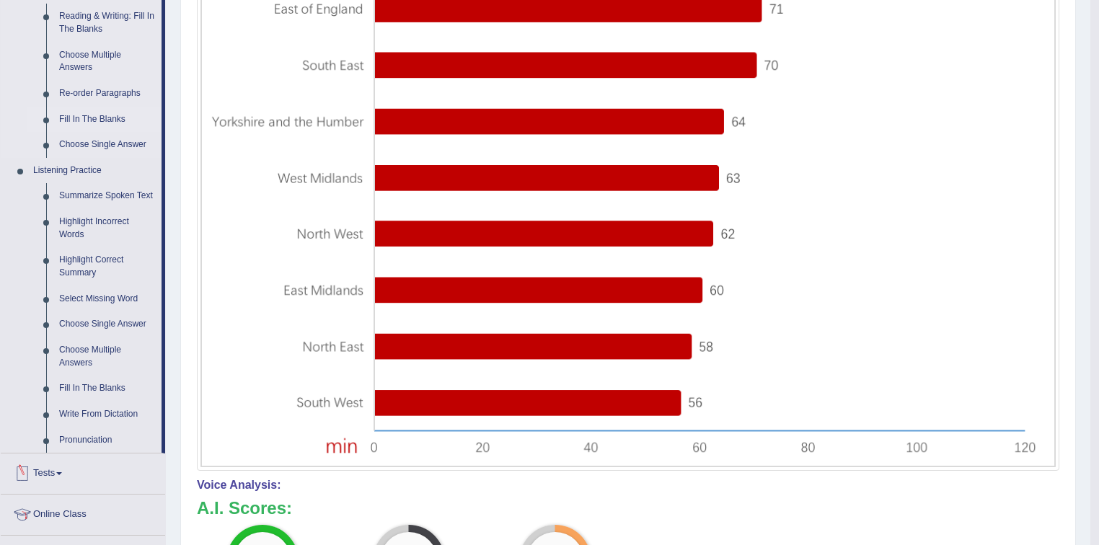
scroll to position [635, 0]
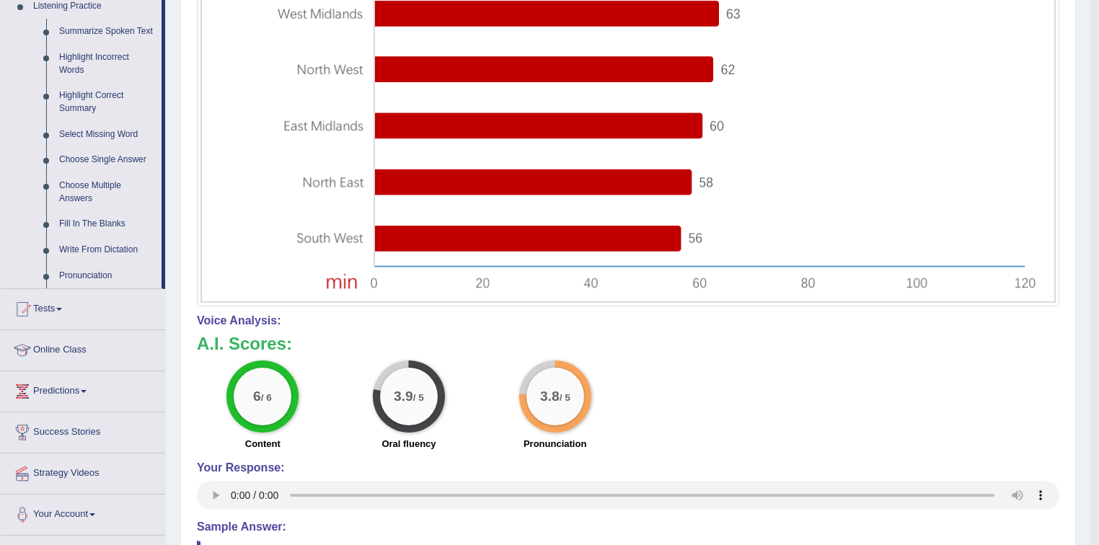
click at [62, 308] on span at bounding box center [59, 309] width 6 height 3
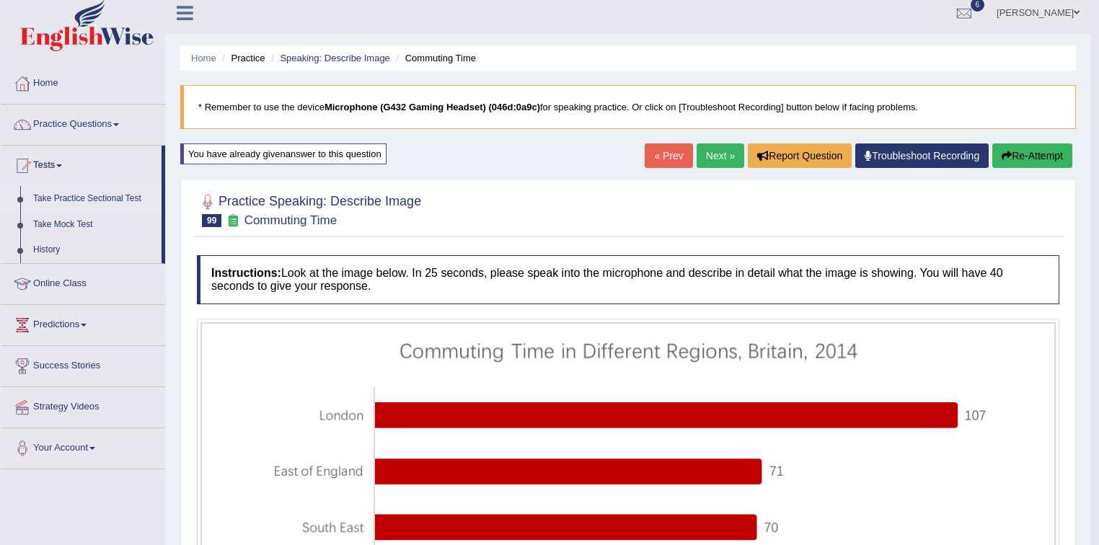
scroll to position [0, 0]
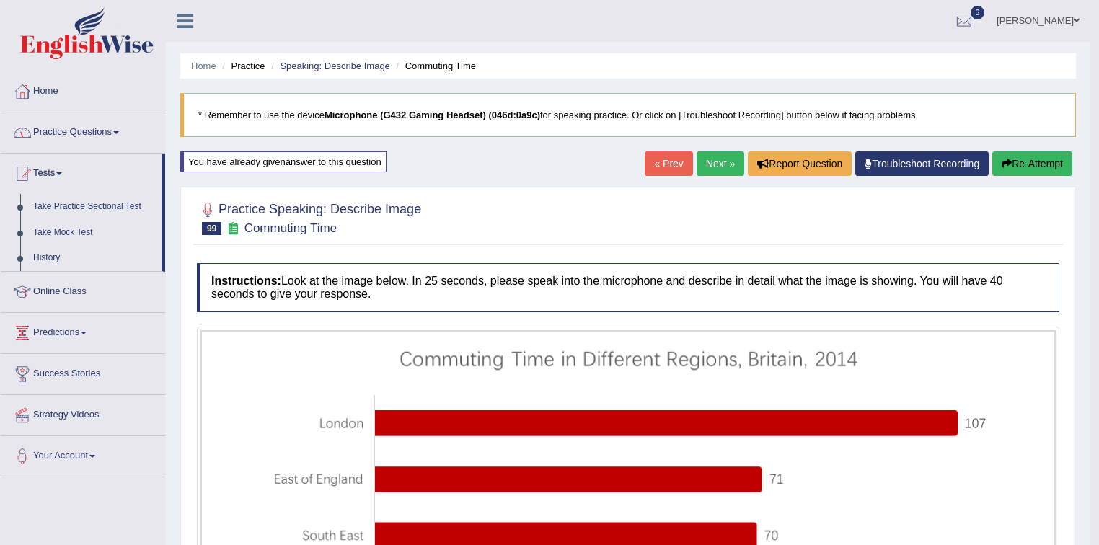
click at [119, 131] on span at bounding box center [116, 132] width 6 height 3
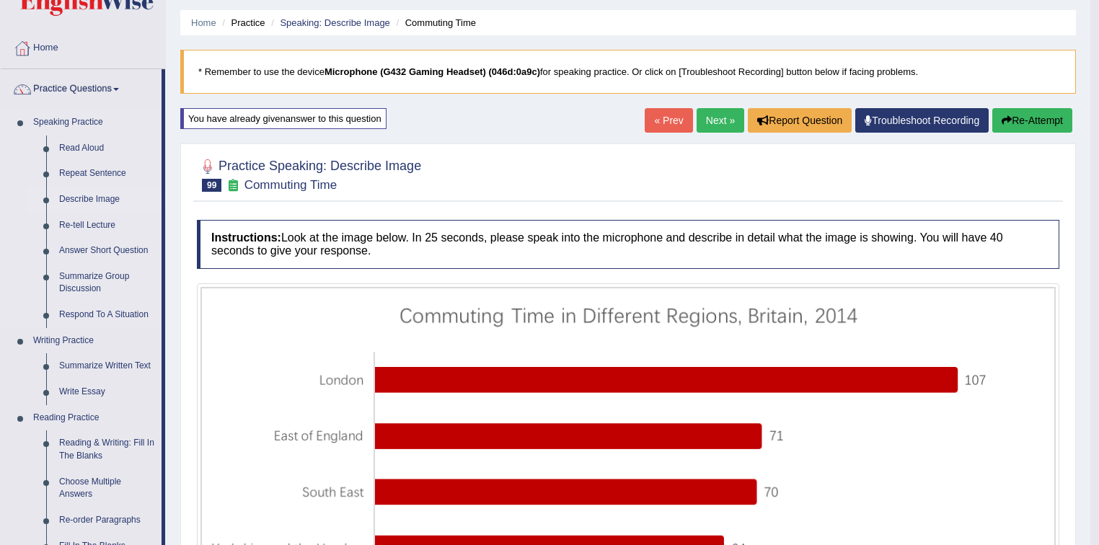
scroll to position [115, 0]
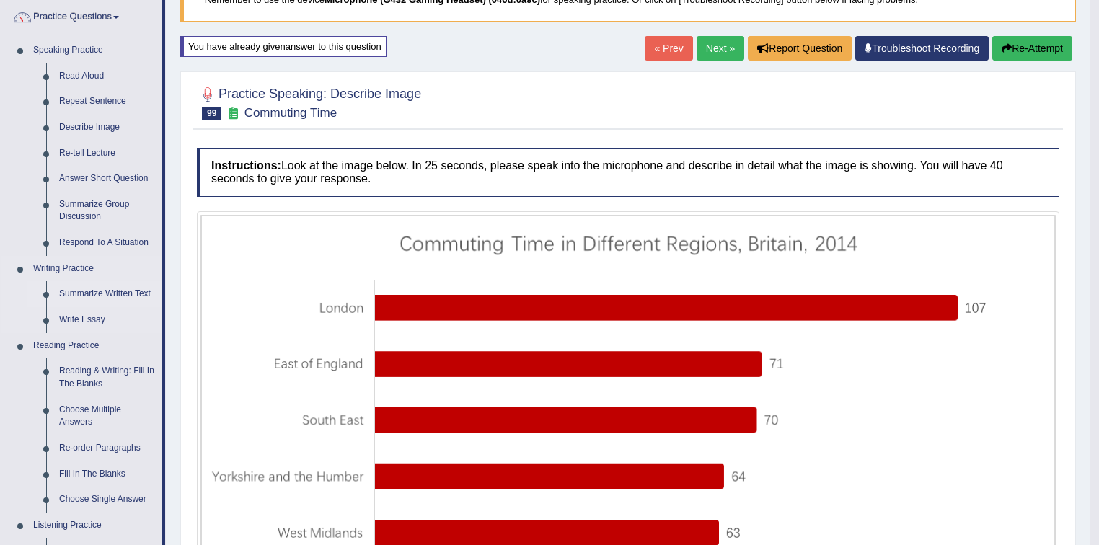
click at [100, 293] on link "Summarize Written Text" at bounding box center [107, 294] width 109 height 26
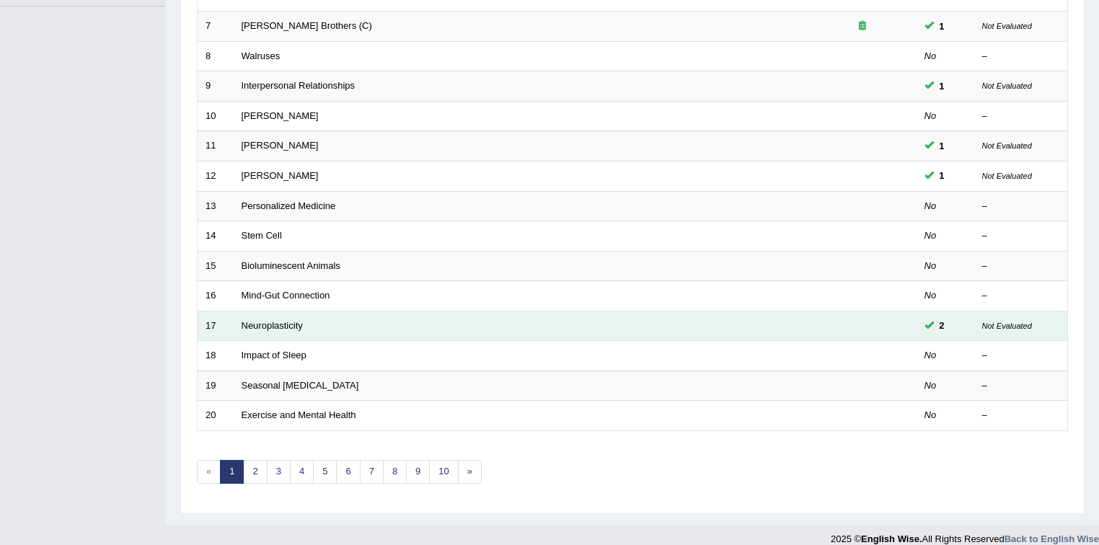
scroll to position [405, 0]
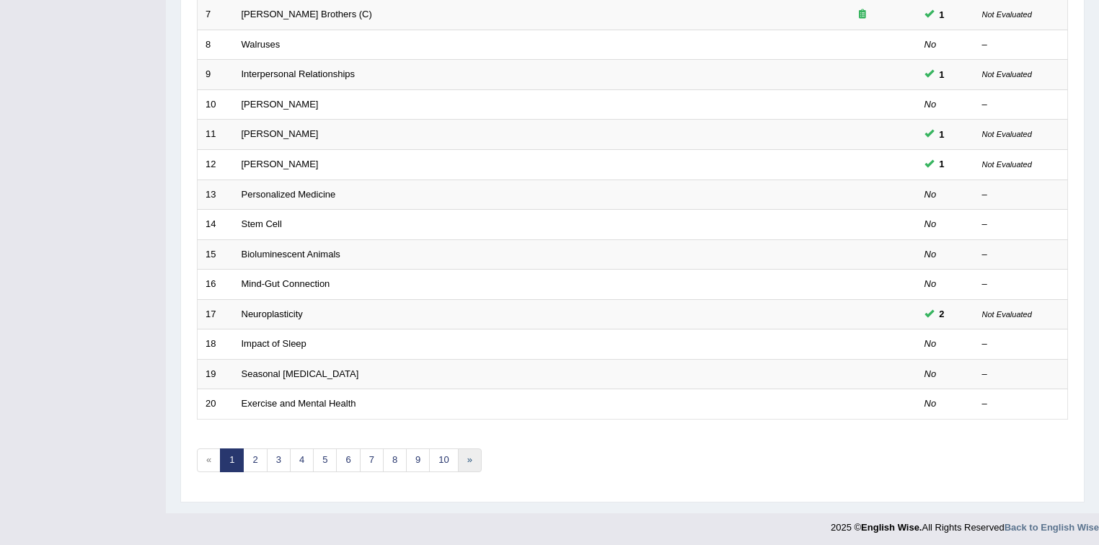
click at [466, 455] on link "»" at bounding box center [470, 460] width 24 height 24
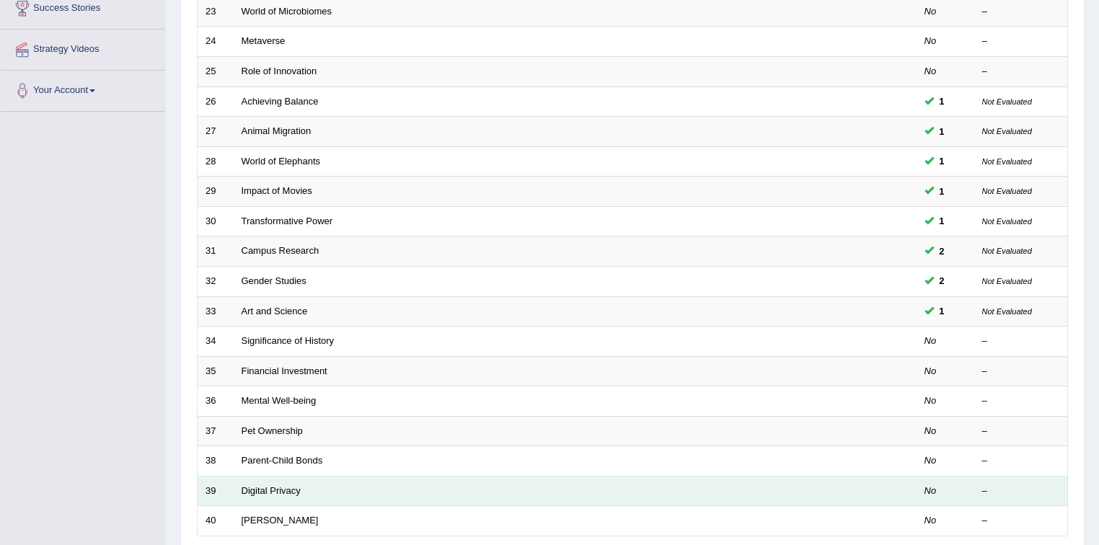
scroll to position [405, 0]
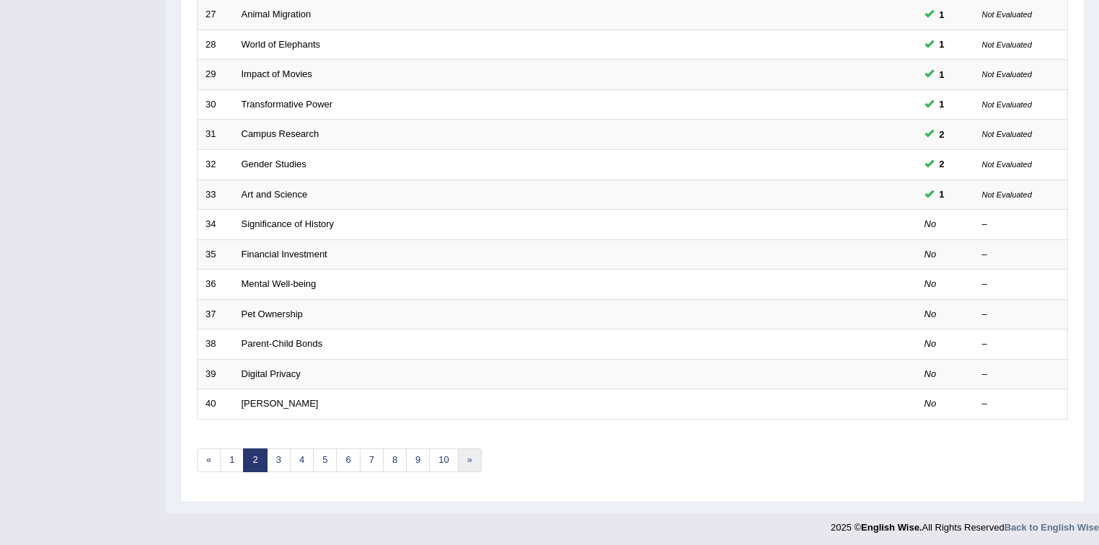
click at [465, 458] on link "»" at bounding box center [470, 460] width 24 height 24
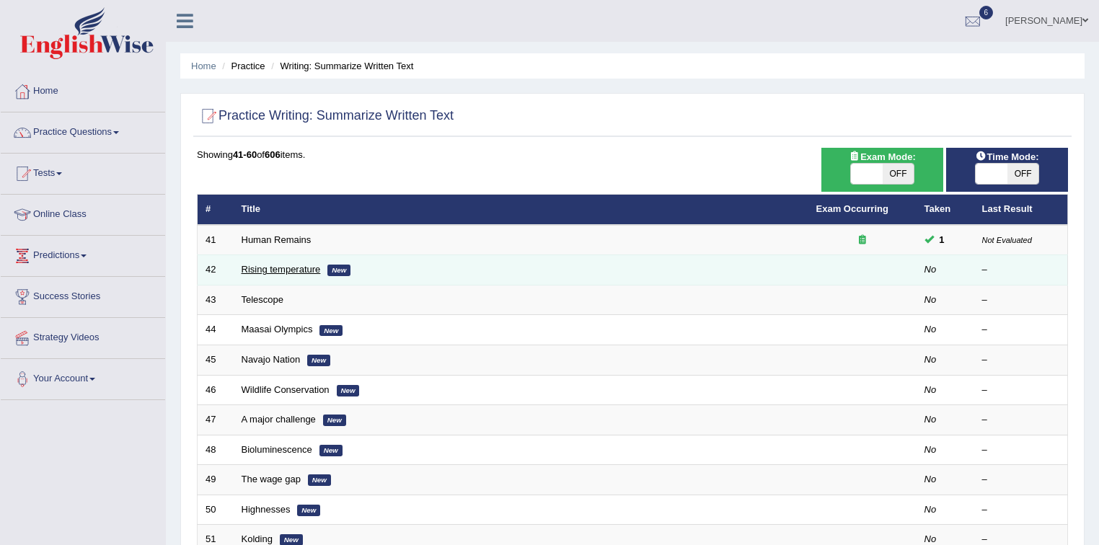
click at [298, 265] on link "Rising temperature" at bounding box center [281, 269] width 79 height 11
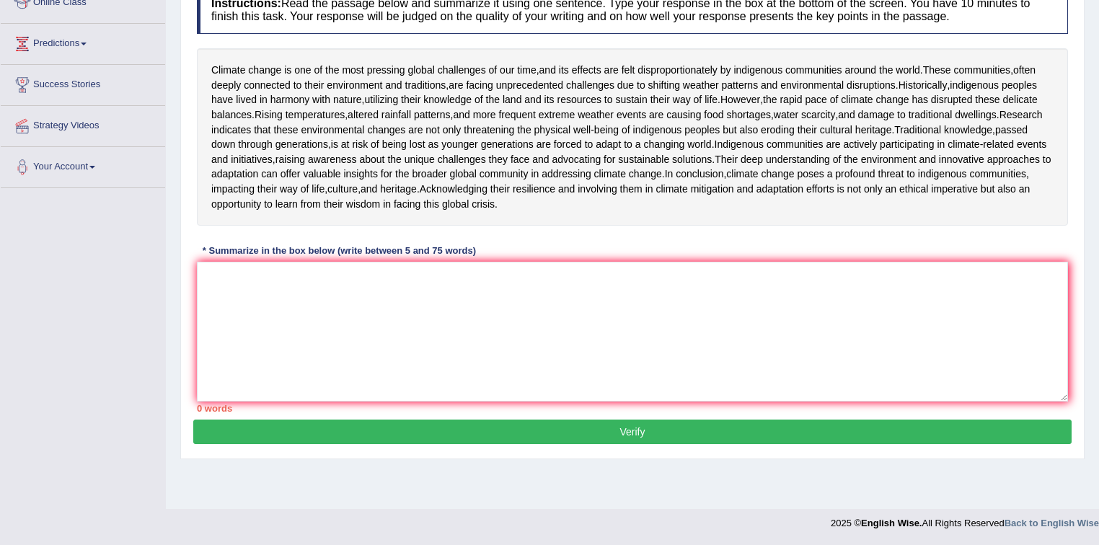
scroll to position [231, 0]
click at [234, 342] on textarea at bounding box center [632, 332] width 871 height 140
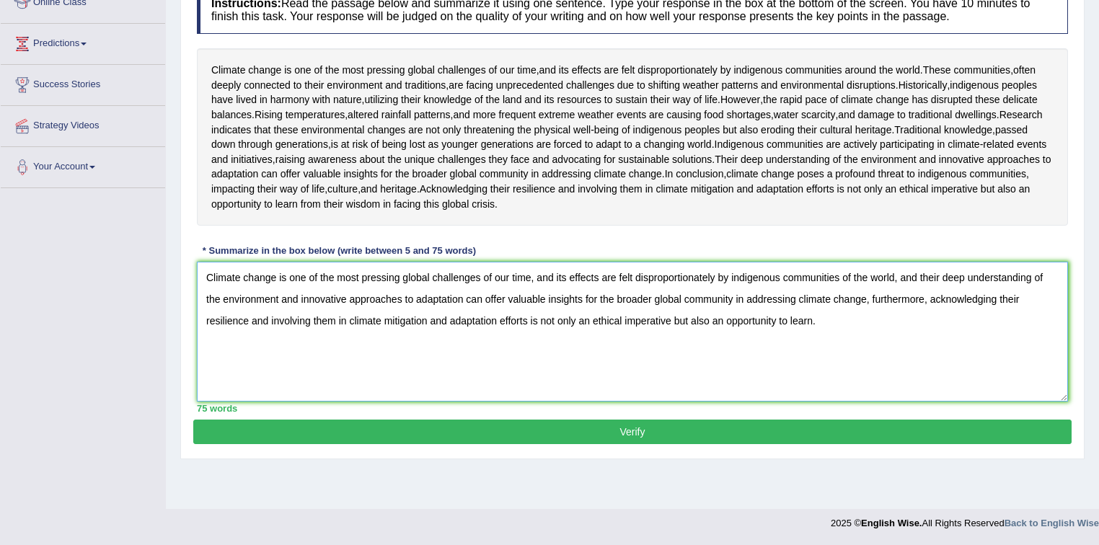
type textarea "Climate change is one of the most pressing global challenges of our time, and i…"
click at [631, 444] on button "Verify" at bounding box center [632, 432] width 878 height 25
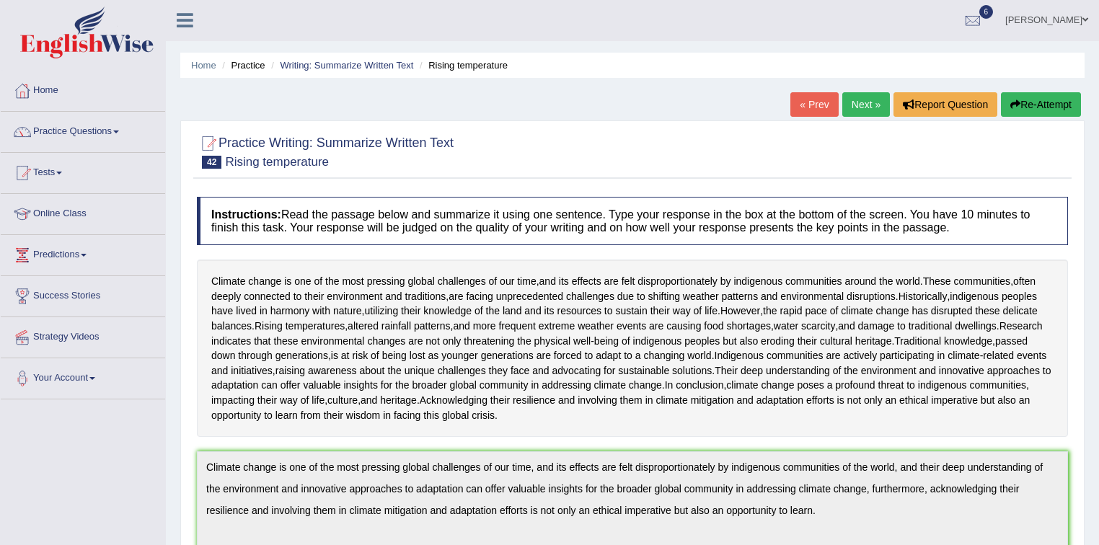
scroll to position [0, 0]
click at [859, 103] on link "Next »" at bounding box center [866, 105] width 48 height 25
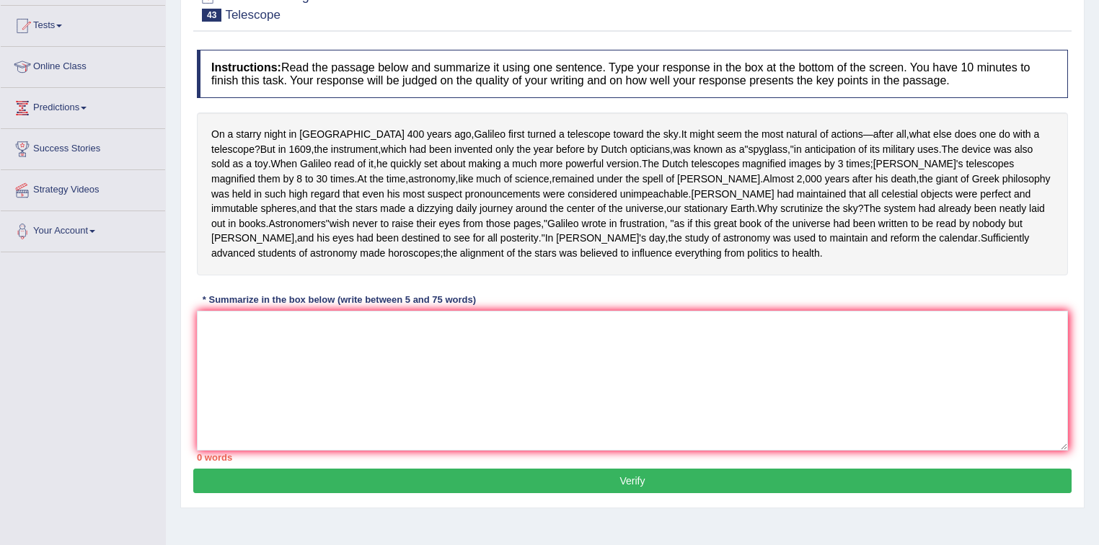
scroll to position [173, 0]
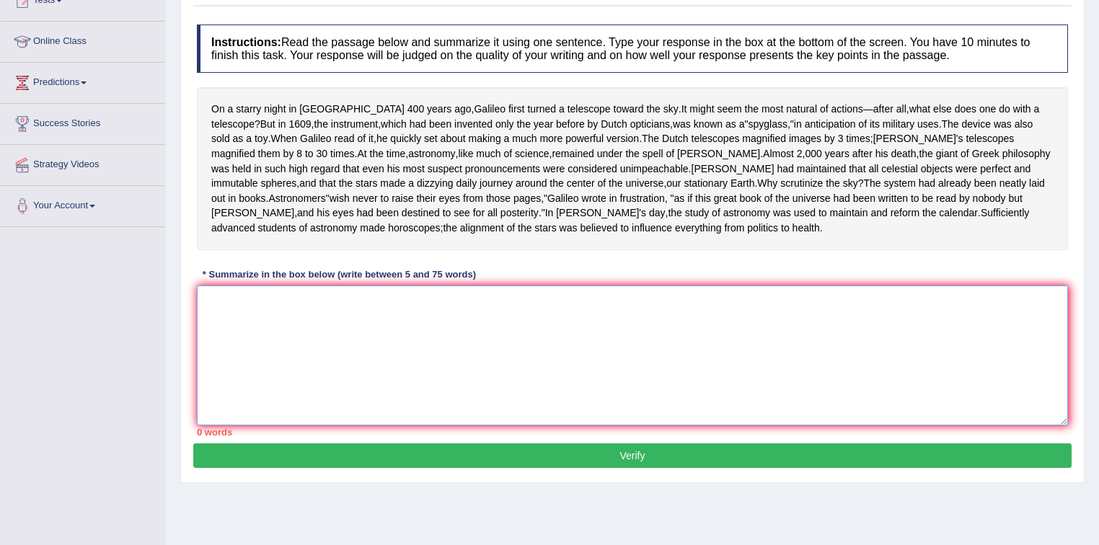
drag, startPoint x: 258, startPoint y: 361, endPoint x: 278, endPoint y: 363, distance: 20.4
click at [262, 361] on textarea at bounding box center [632, 356] width 871 height 140
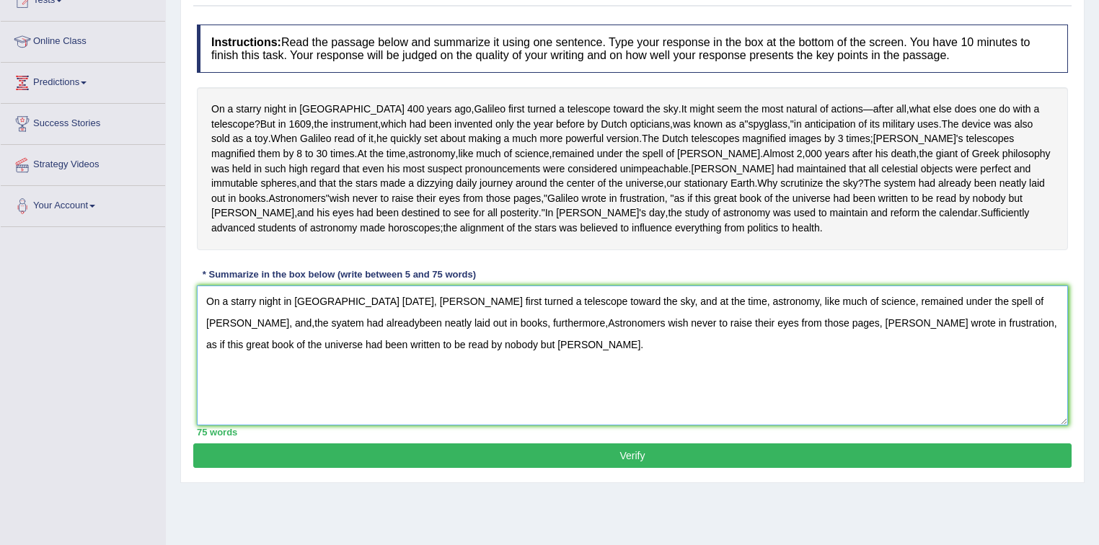
type textarea "On a starry night in [GEOGRAPHIC_DATA] [DATE], [PERSON_NAME] first turned a tel…"
click at [630, 468] on button "Verify" at bounding box center [632, 455] width 878 height 25
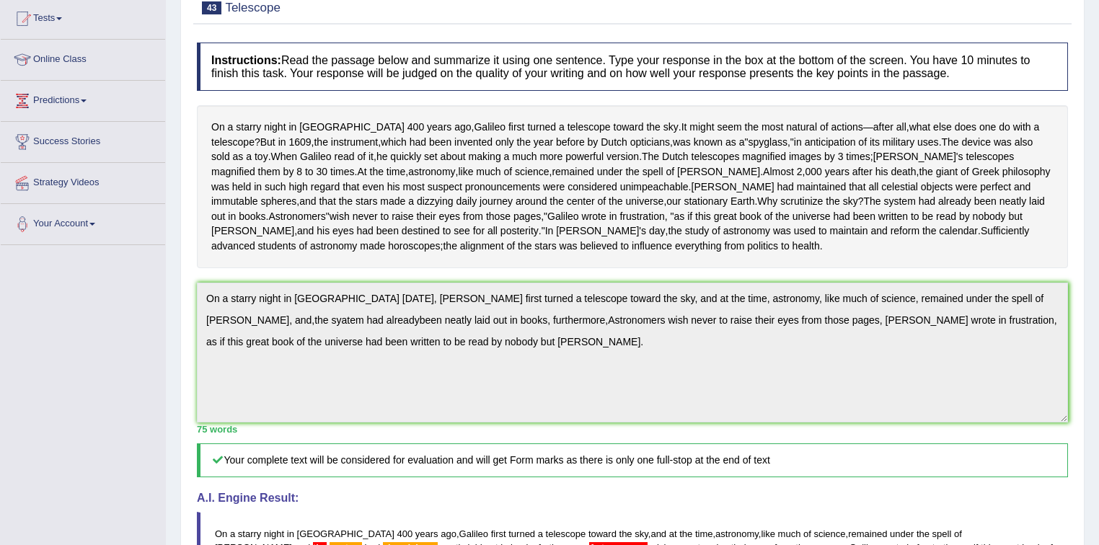
scroll to position [0, 0]
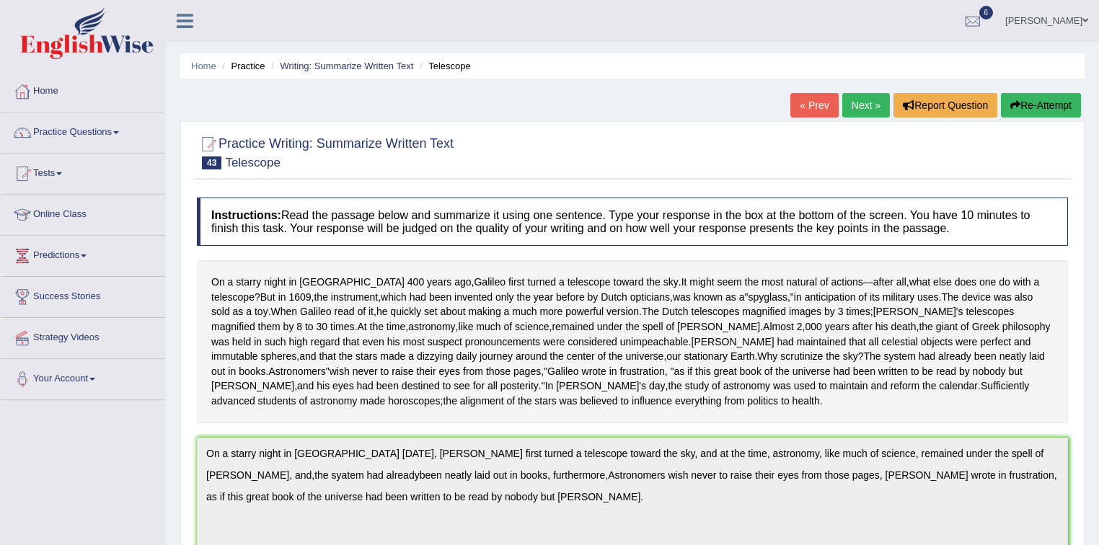
click at [857, 102] on link "Next »" at bounding box center [866, 105] width 48 height 25
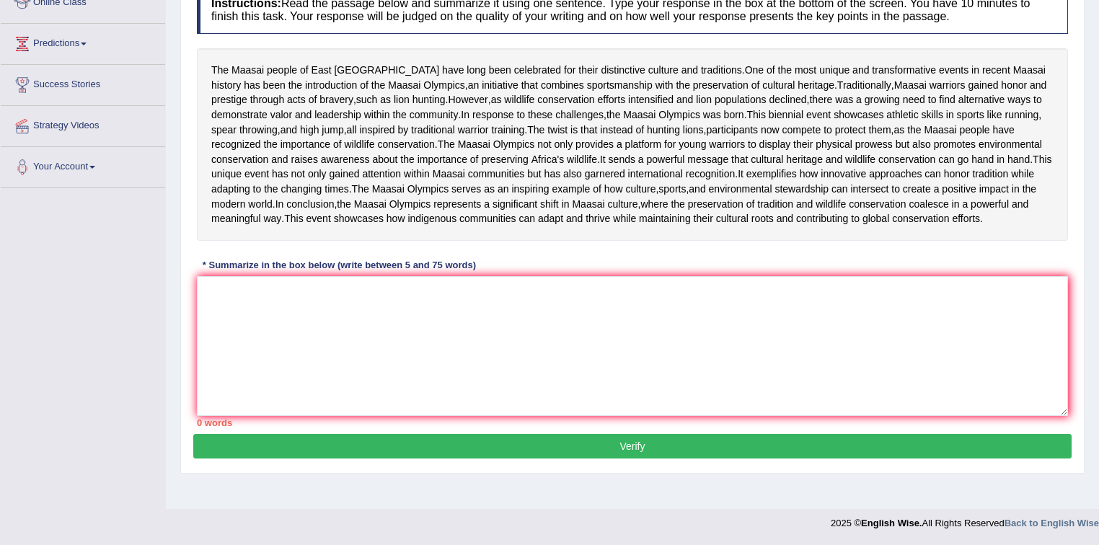
scroll to position [231, 0]
click at [228, 384] on textarea at bounding box center [632, 346] width 871 height 140
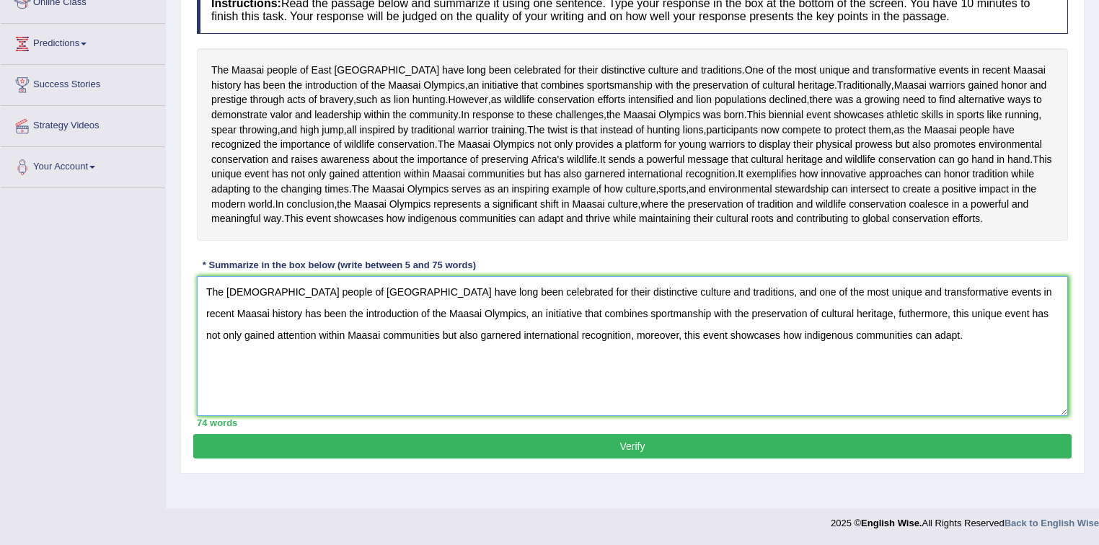
scroll to position [290, 0]
type textarea "The [DEMOGRAPHIC_DATA] people of [GEOGRAPHIC_DATA] have long been celebrated fo…"
click at [640, 459] on button "Verify" at bounding box center [632, 446] width 878 height 25
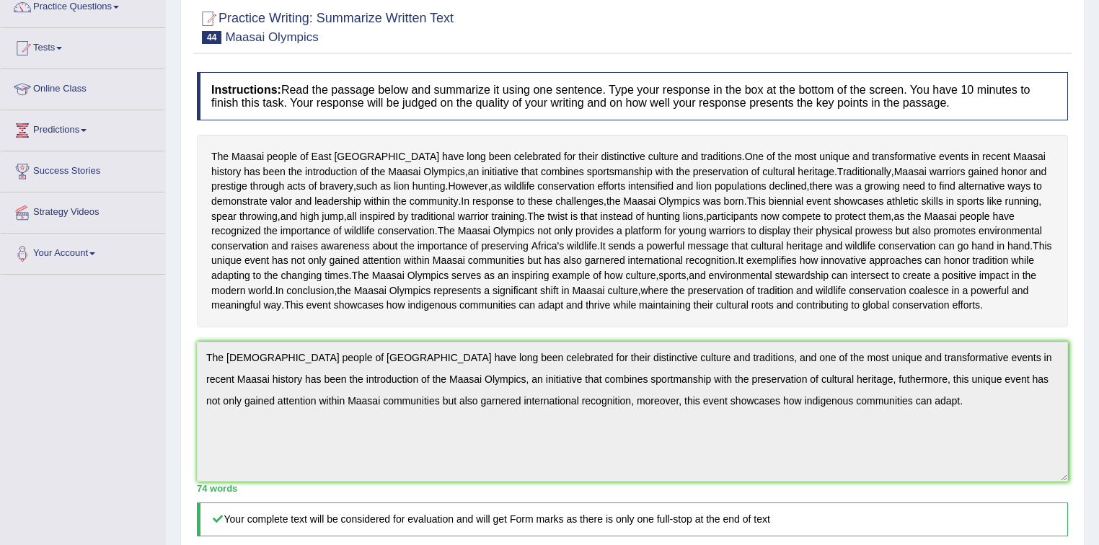
scroll to position [20, 0]
